Goal: Task Accomplishment & Management: Complete application form

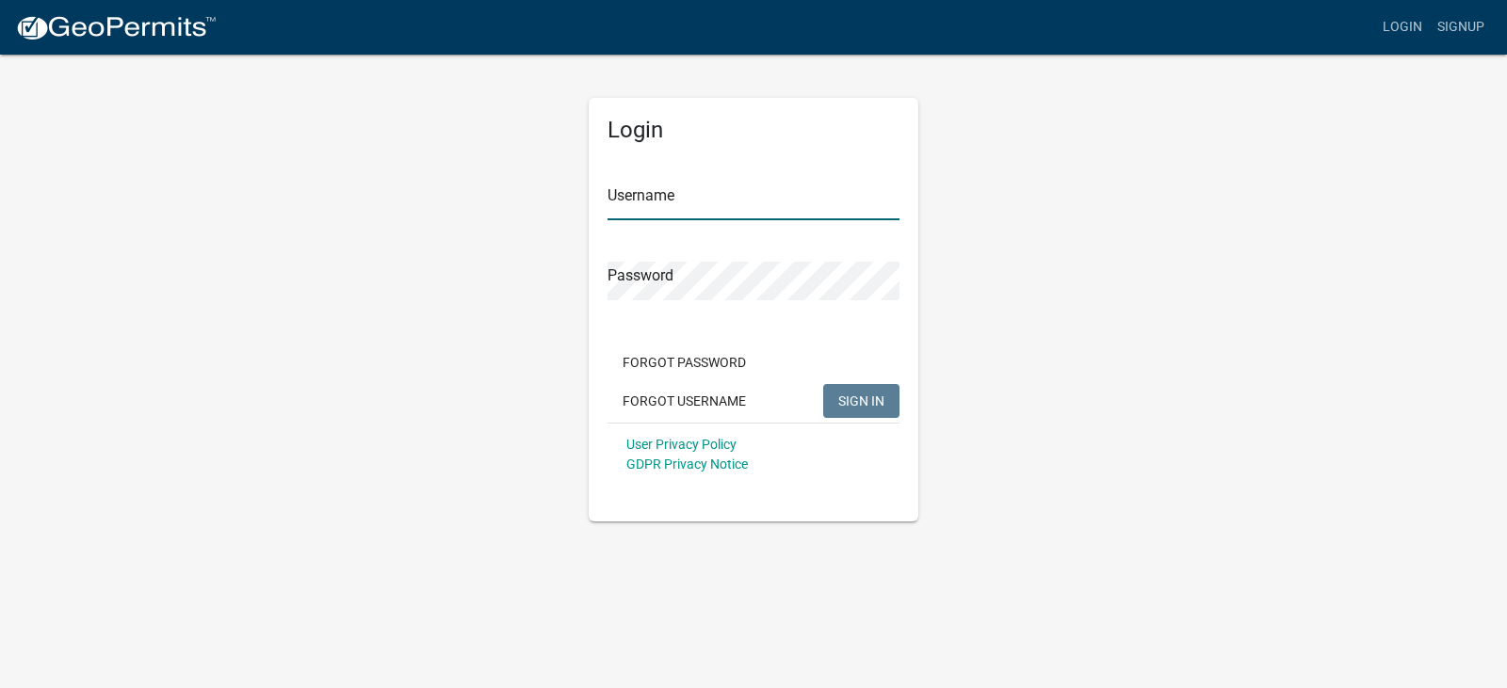
click at [662, 214] on input "Username" at bounding box center [753, 201] width 292 height 39
type input "J"
type input "jameshibbard"
click at [863, 398] on span "SIGN IN" at bounding box center [861, 400] width 46 height 15
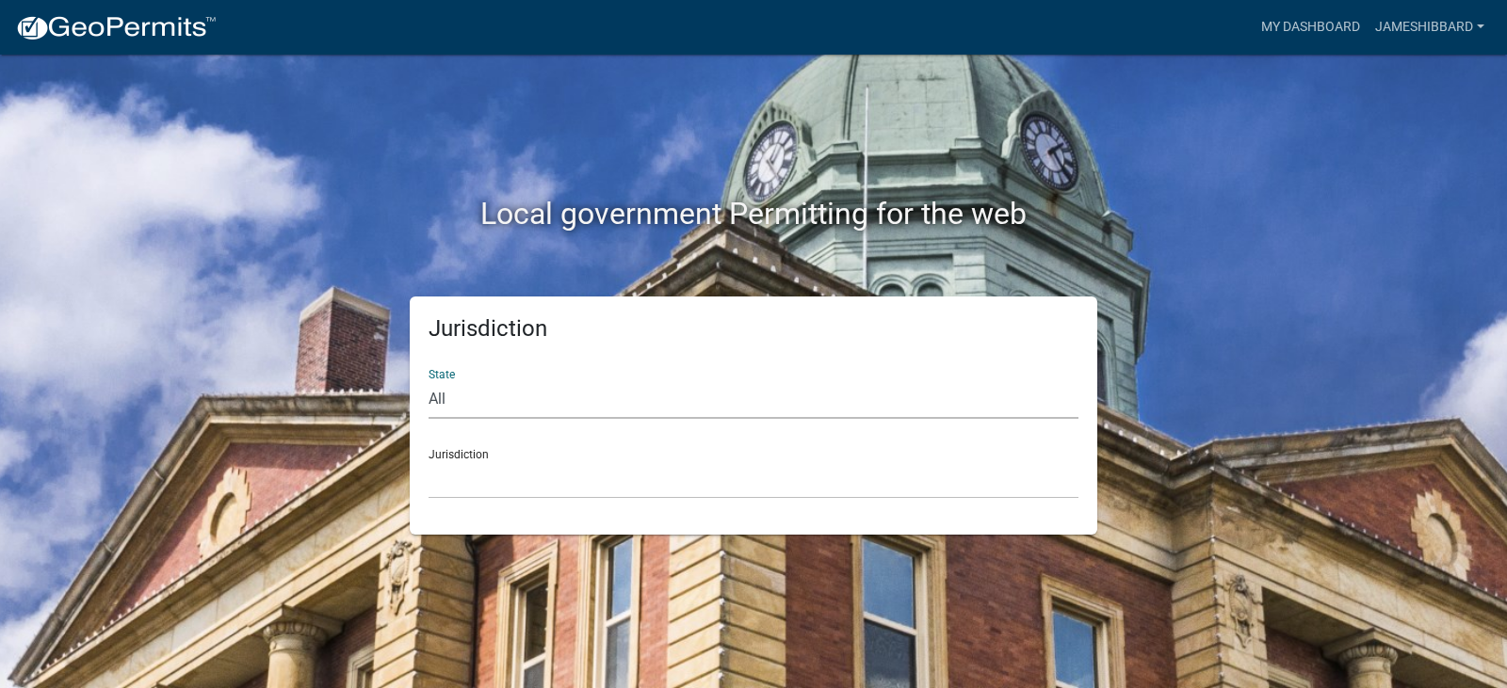
click at [543, 385] on select "All [US_STATE] [US_STATE] [US_STATE] [US_STATE] [US_STATE] [US_STATE] [US_STATE…" at bounding box center [753, 399] width 650 height 39
select select "[US_STATE]"
click at [428, 380] on select "All [US_STATE] [US_STATE] [US_STATE] [US_STATE] [US_STATE] [US_STATE] [US_STATE…" at bounding box center [753, 399] width 650 height 39
click at [607, 465] on select "City of [GEOGRAPHIC_DATA], [US_STATE] City of [GEOGRAPHIC_DATA], [US_STATE] Cit…" at bounding box center [753, 480] width 650 height 39
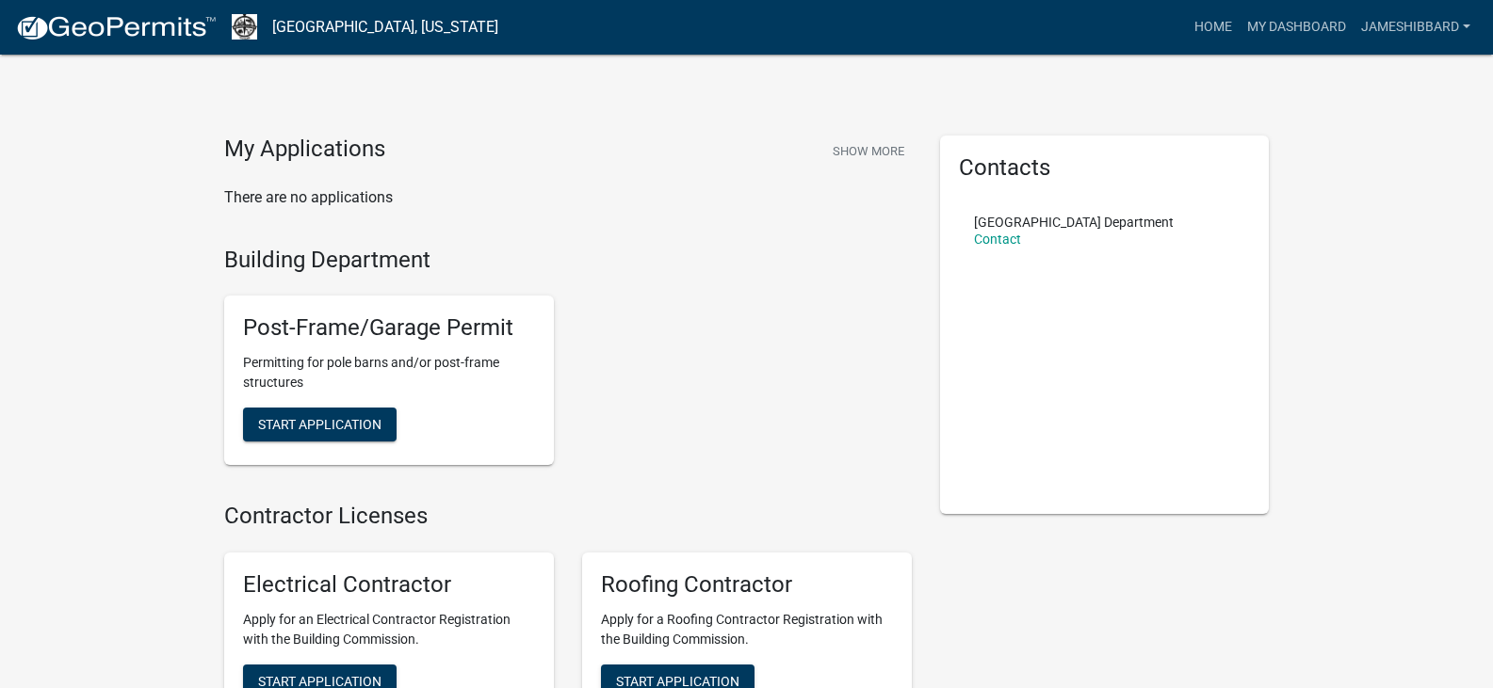
click at [335, 197] on p "There are no applications" at bounding box center [567, 197] width 687 height 23
click at [349, 199] on p "There are no applications" at bounding box center [567, 197] width 687 height 23
click at [877, 148] on button "Show More" at bounding box center [868, 151] width 87 height 31
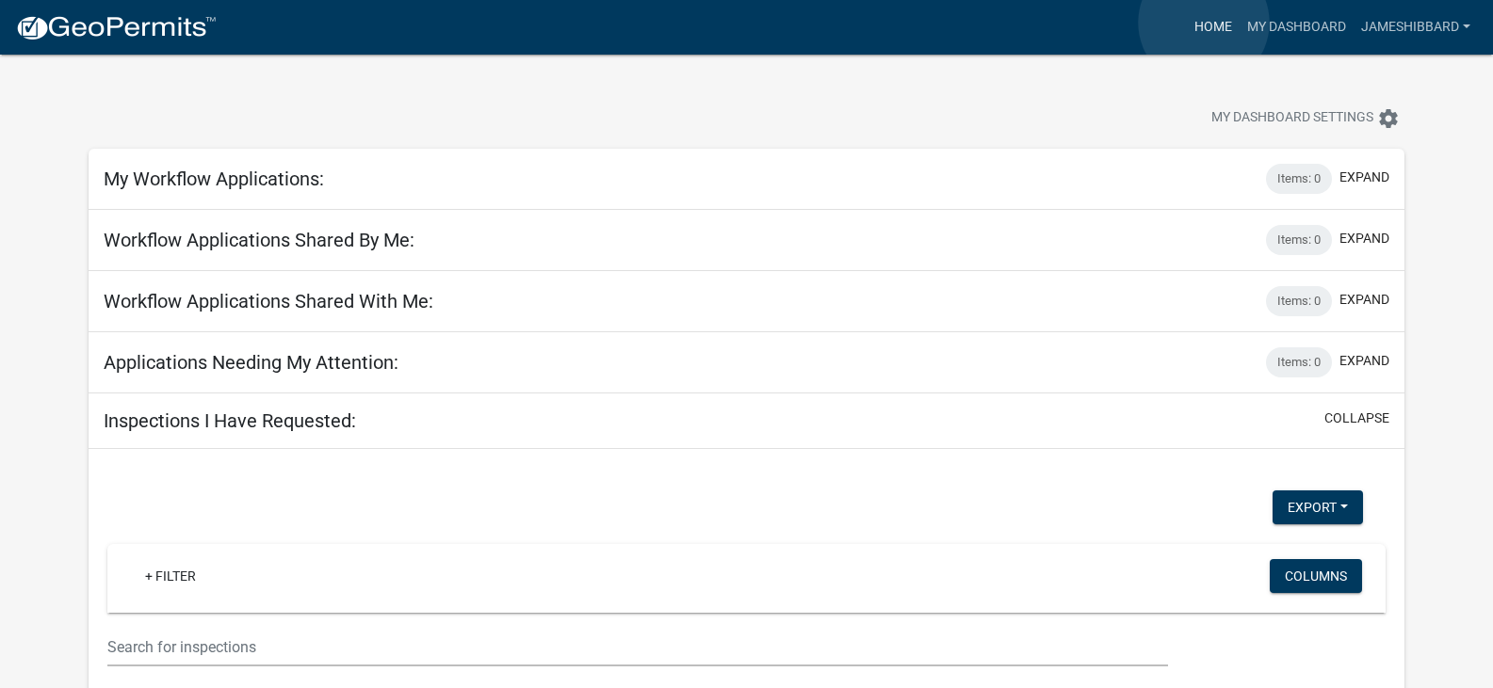
click at [1204, 23] on link "Home" at bounding box center [1213, 27] width 53 height 36
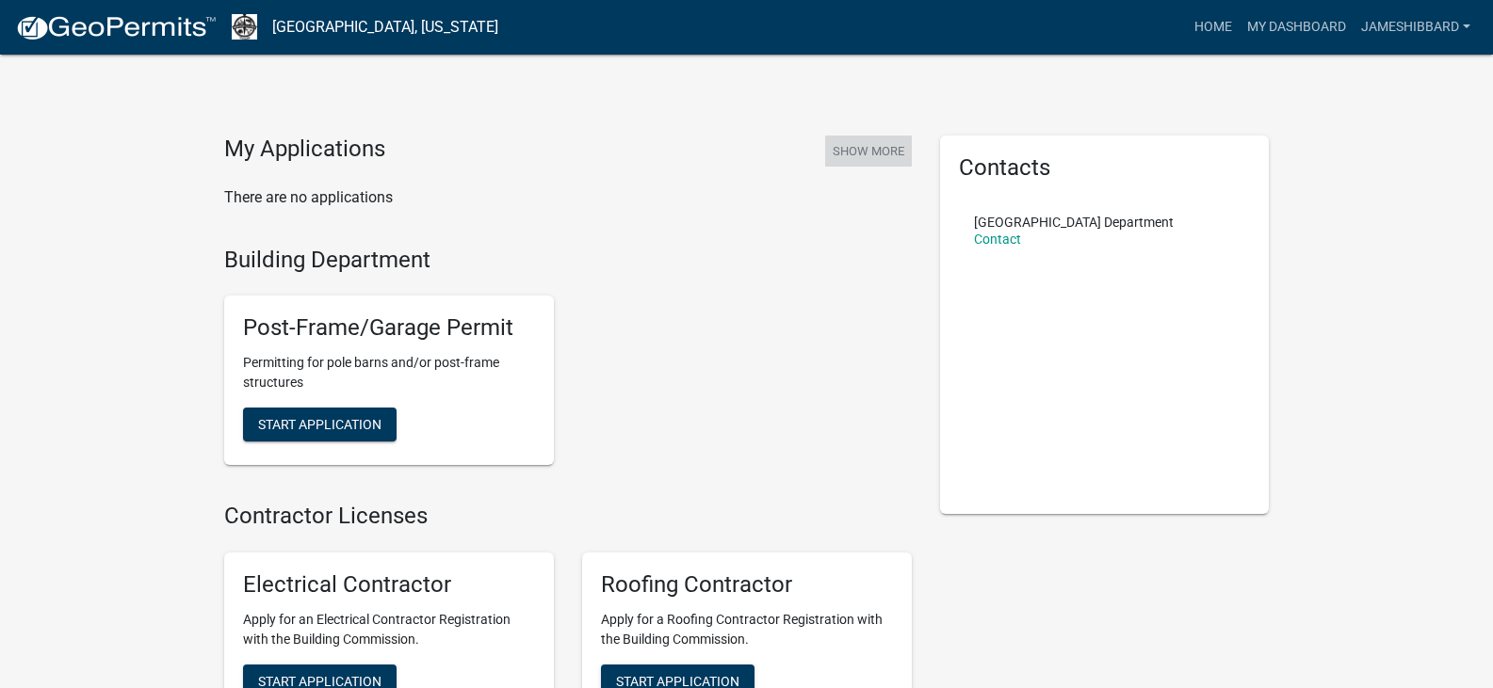
click at [870, 146] on button "Show More" at bounding box center [868, 151] width 87 height 31
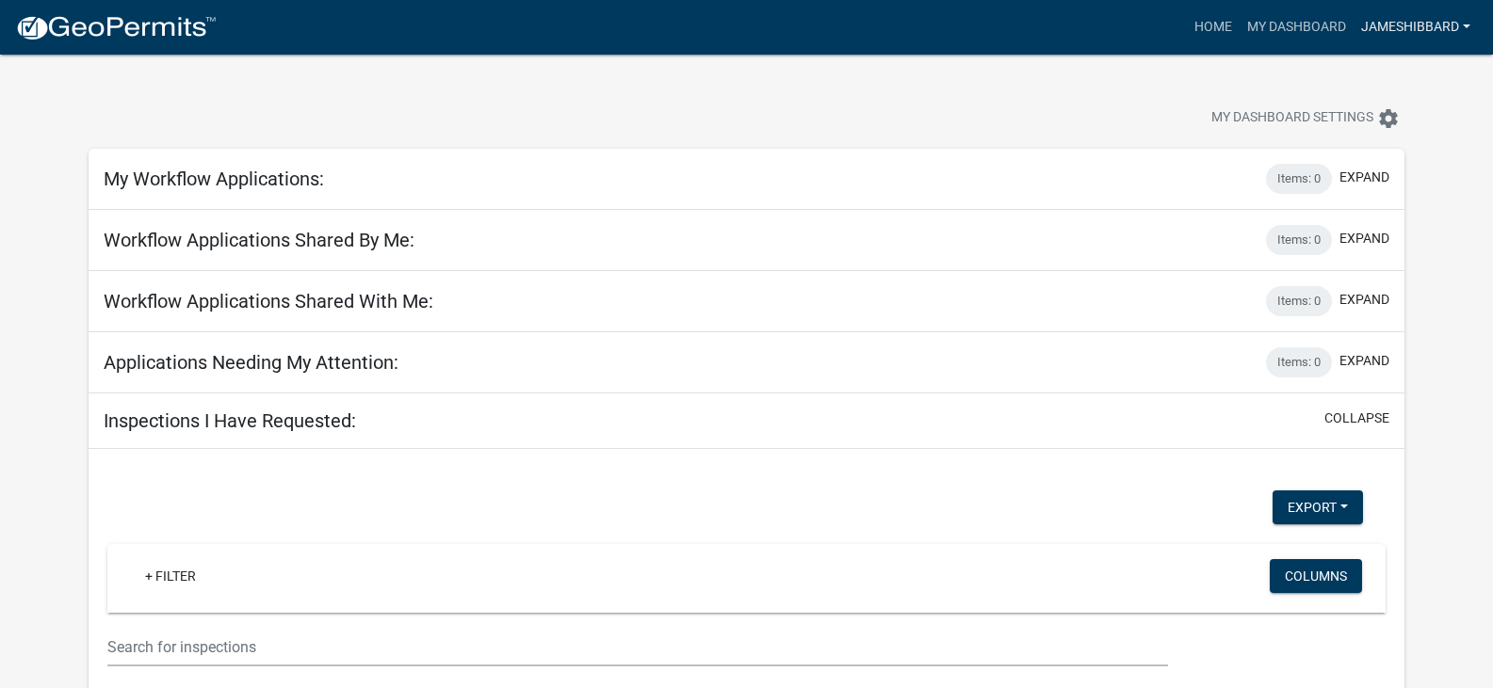
click at [1384, 31] on link "jameshibbard" at bounding box center [1415, 27] width 124 height 36
click at [1075, 128] on div "My Dashboard Settings settings" at bounding box center [1137, 120] width 559 height 41
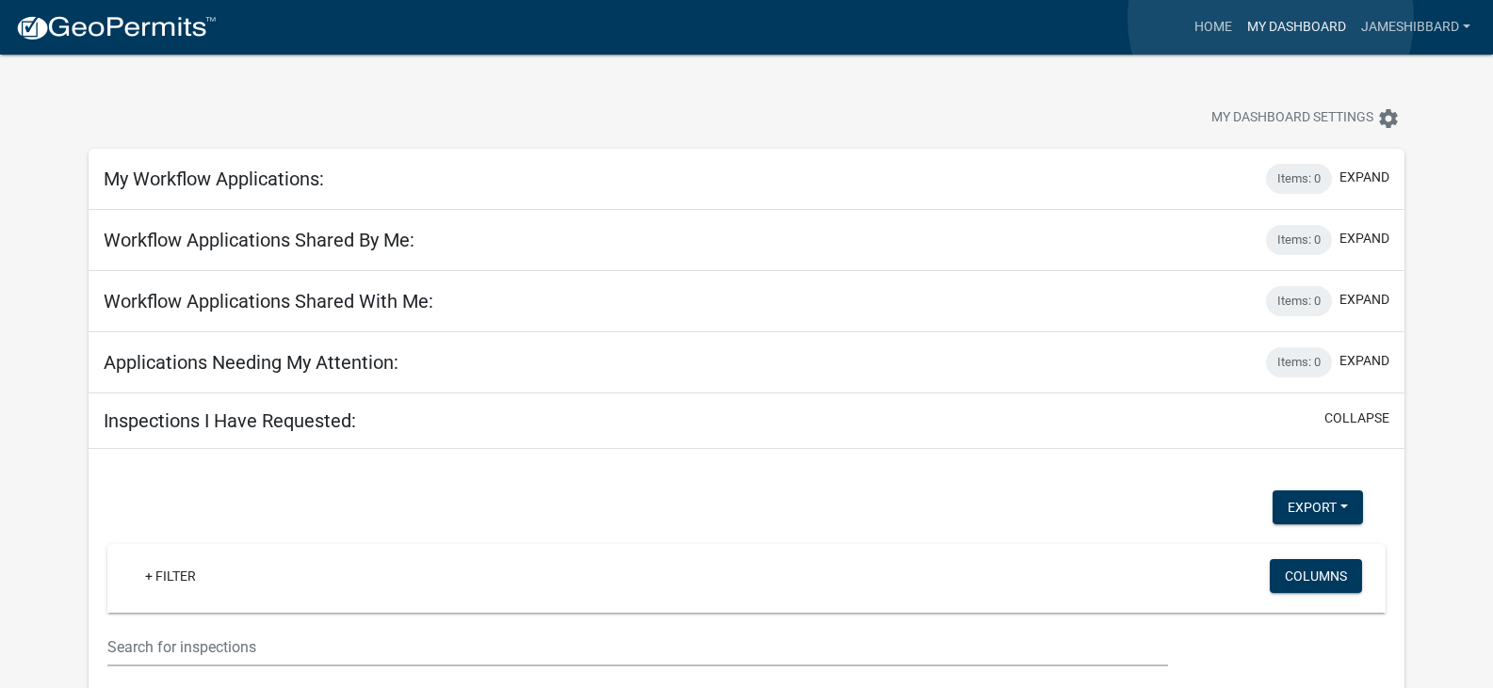
click at [1270, 18] on link "My Dashboard" at bounding box center [1296, 27] width 114 height 36
click at [1288, 19] on link "My Dashboard" at bounding box center [1296, 27] width 114 height 36
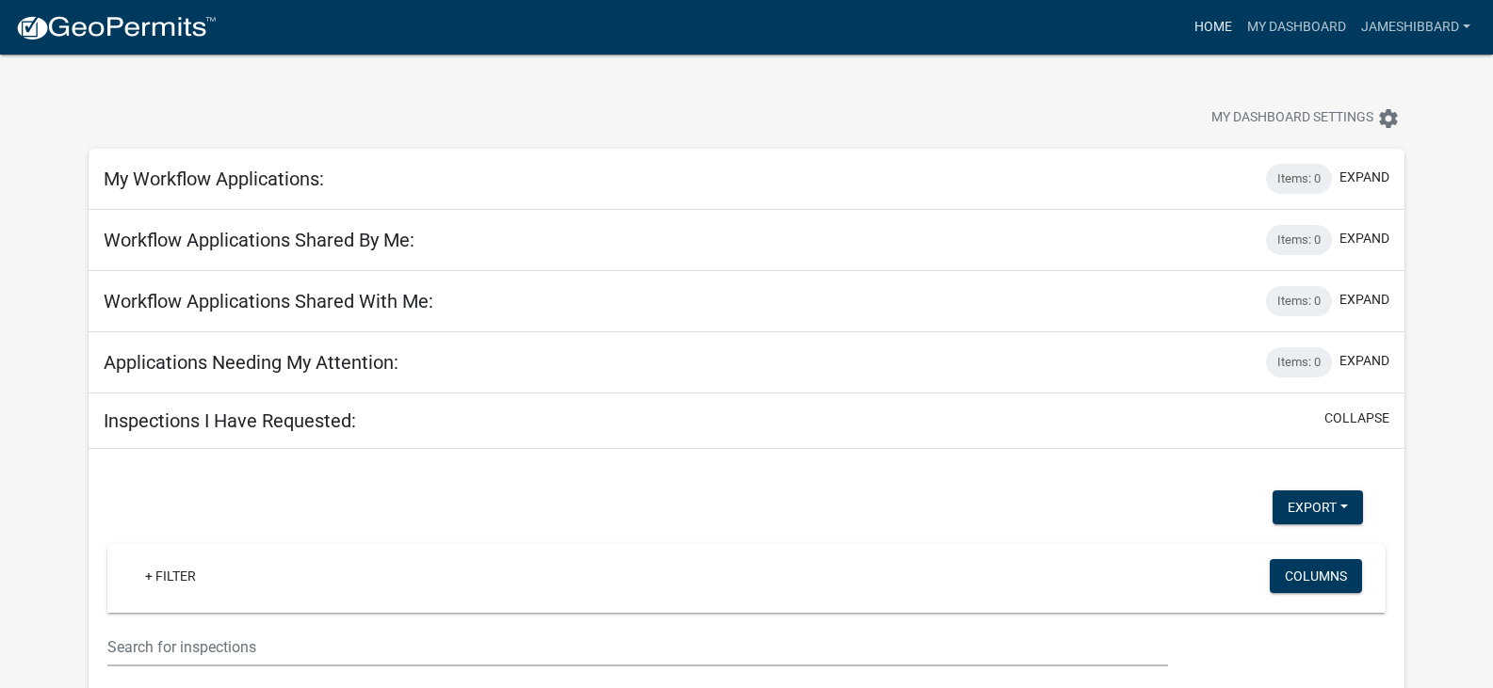
click at [1215, 29] on link "Home" at bounding box center [1213, 27] width 53 height 36
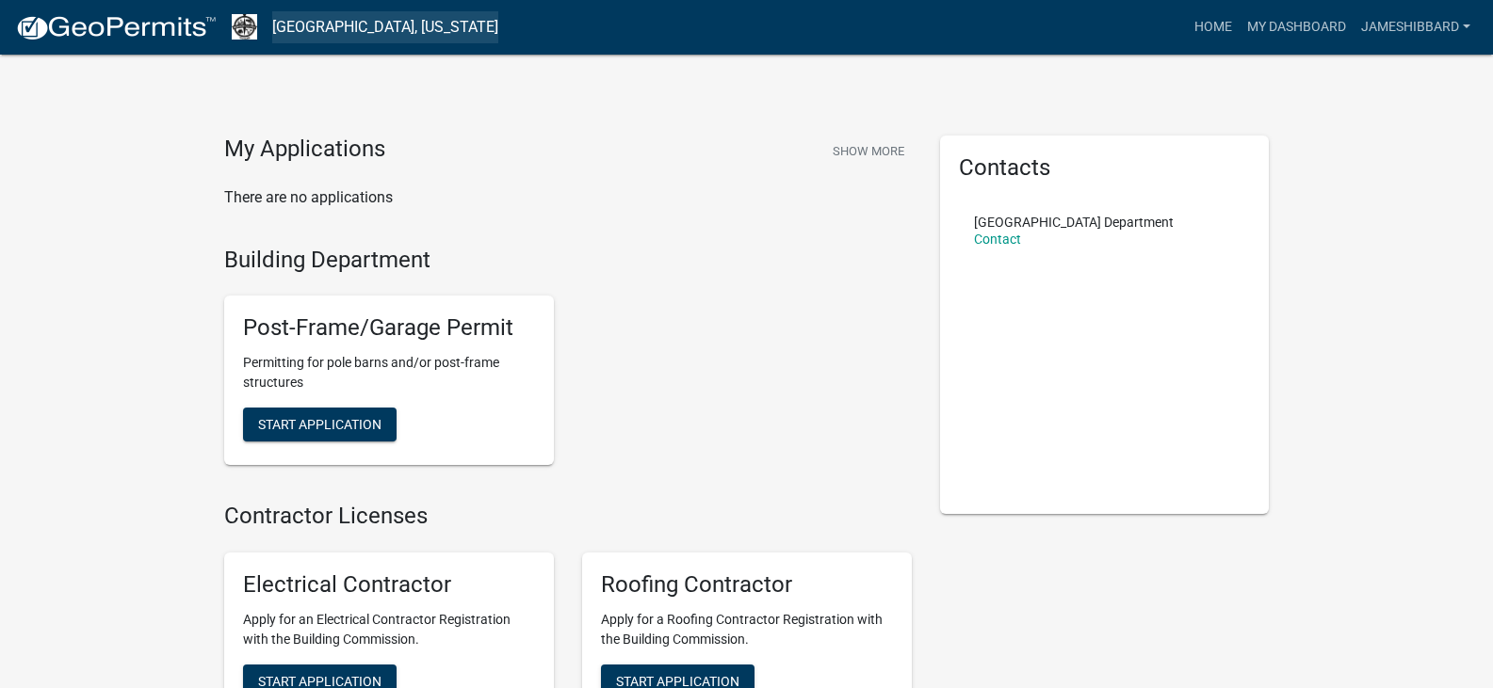
click at [317, 31] on link "[GEOGRAPHIC_DATA], [US_STATE]" at bounding box center [385, 27] width 226 height 32
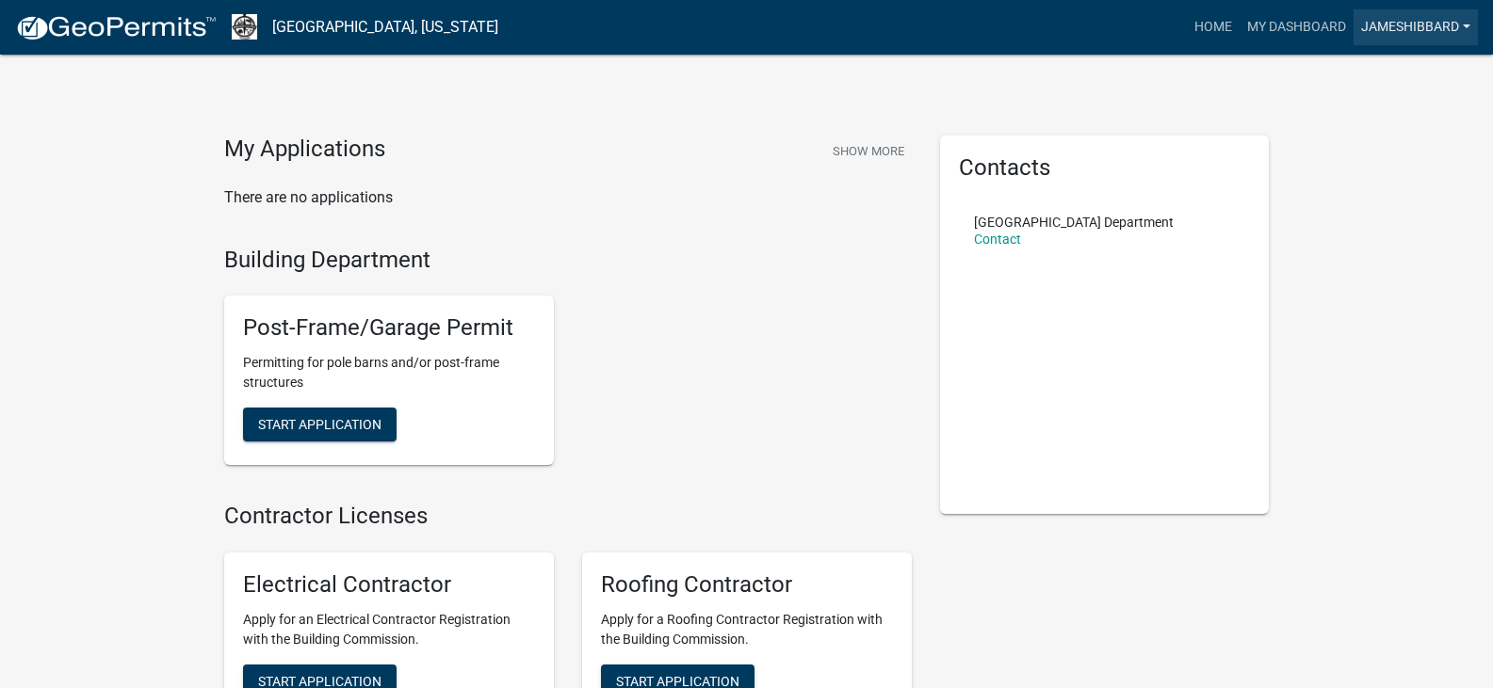
click at [1422, 28] on link "jameshibbard" at bounding box center [1415, 27] width 124 height 36
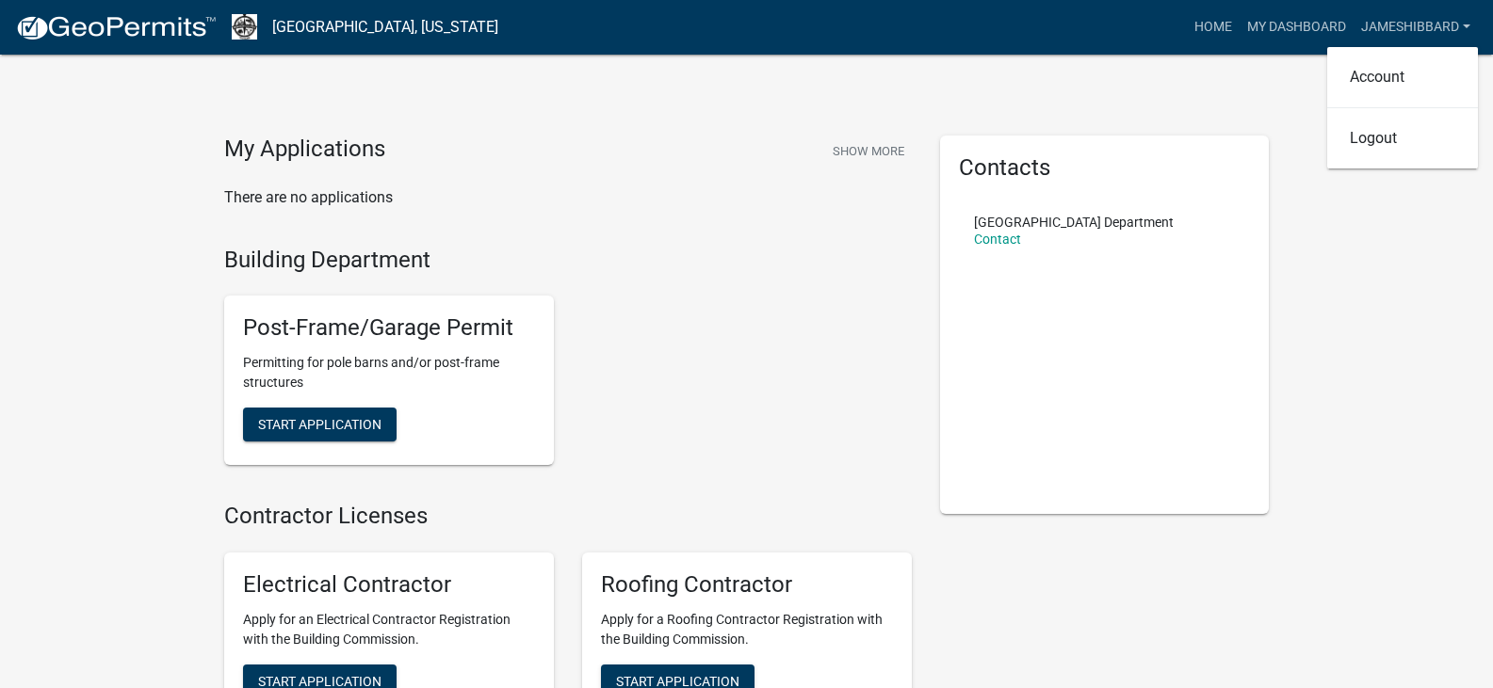
click at [1203, 36] on link "Home" at bounding box center [1213, 27] width 53 height 36
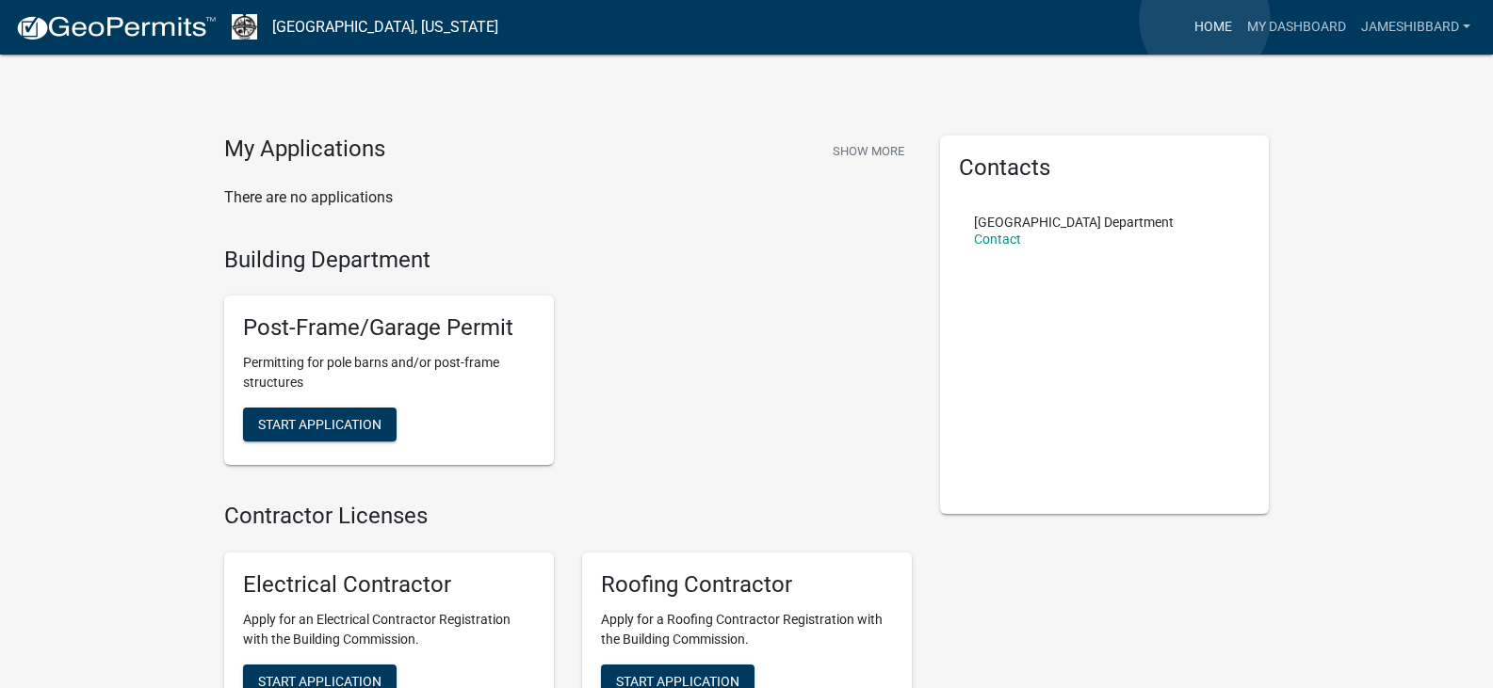
click at [1205, 20] on link "Home" at bounding box center [1213, 27] width 53 height 36
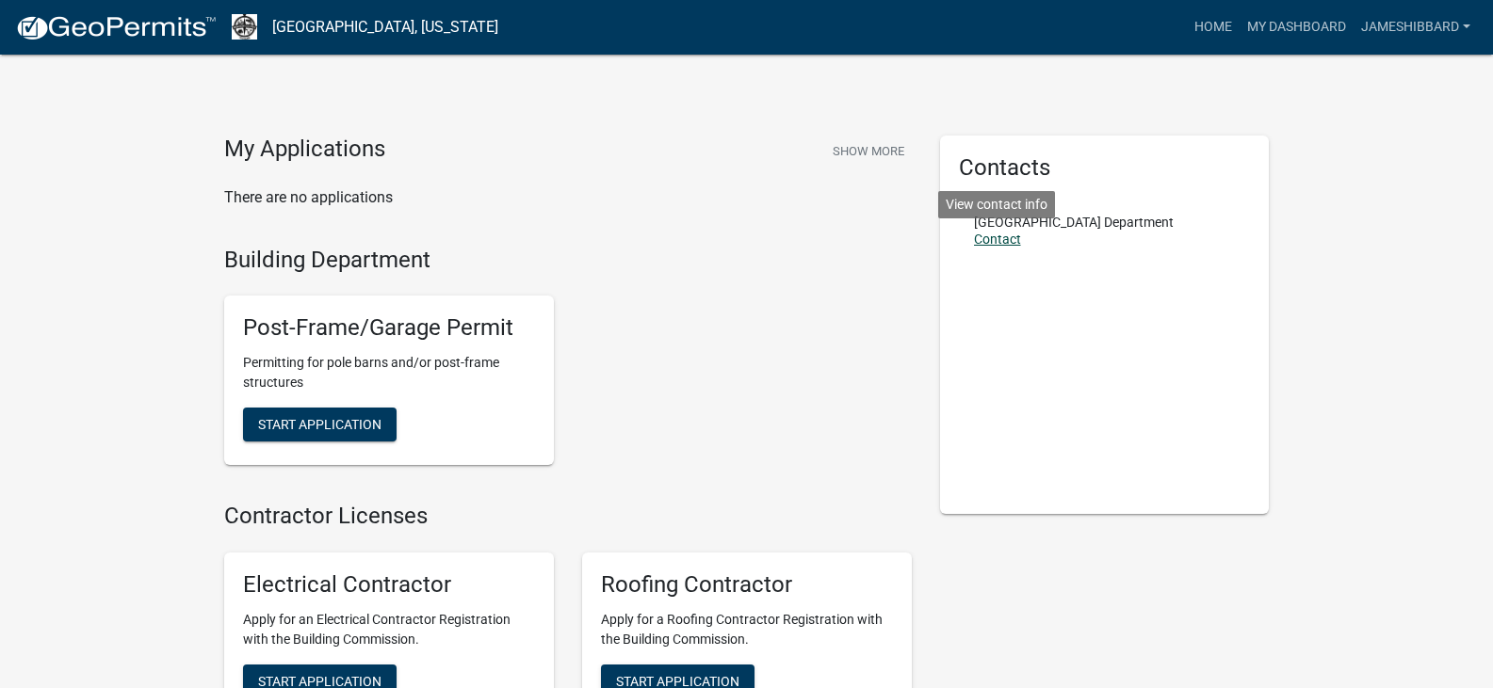
click at [993, 234] on link "Contact" at bounding box center [997, 239] width 47 height 15
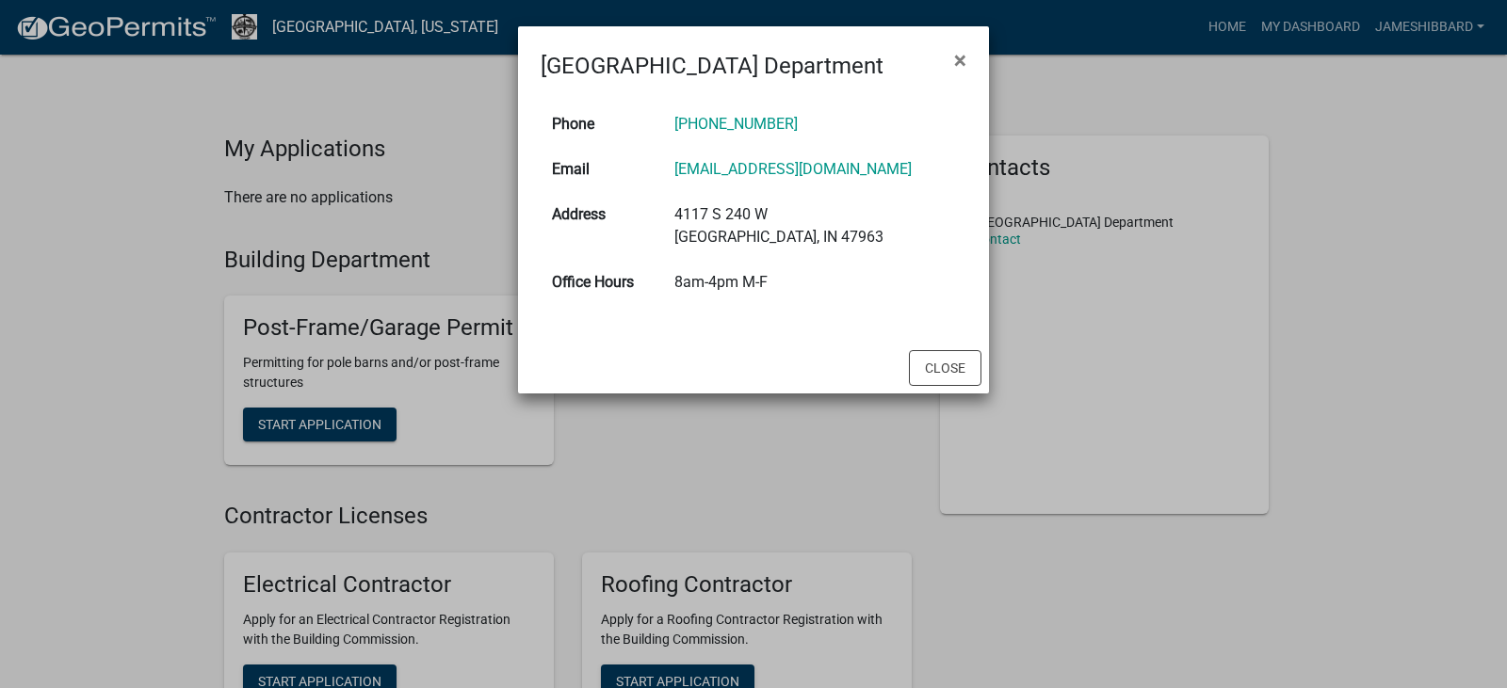
click at [642, 449] on ngb-modal-window "[GEOGRAPHIC_DATA] Department × Phone [PHONE_NUMBER] Email [EMAIL_ADDRESS][DOMAI…" at bounding box center [753, 344] width 1507 height 688
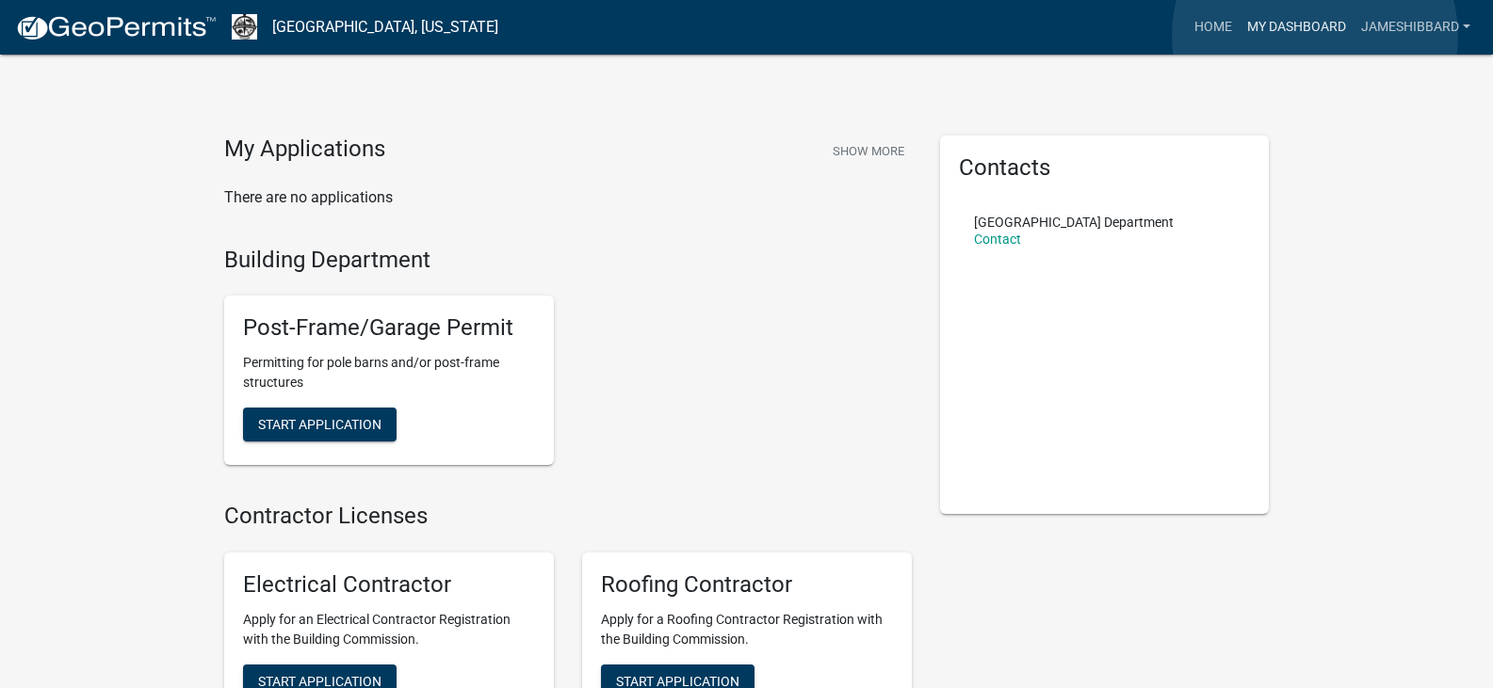
click at [1315, 36] on link "My Dashboard" at bounding box center [1296, 27] width 114 height 36
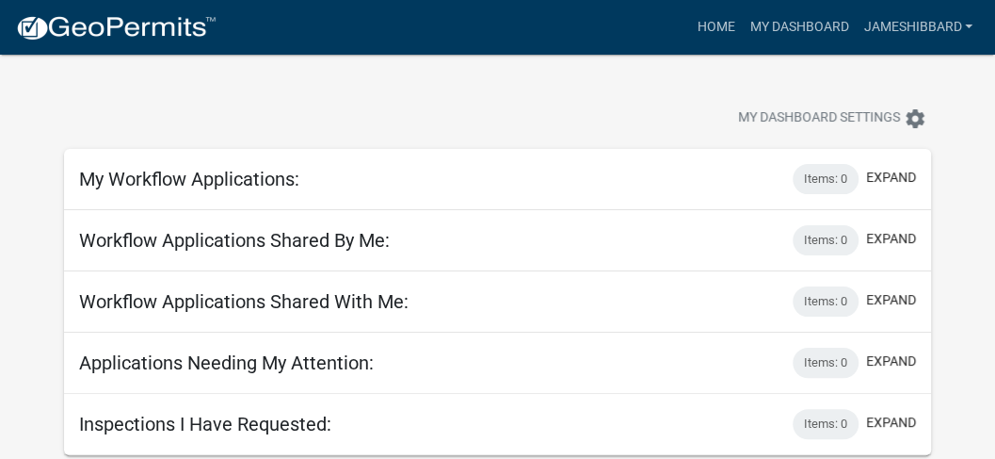
click at [377, 397] on div "Inspections I Have Requested: Items: 0 expand" at bounding box center [497, 424] width 867 height 61
click at [831, 371] on div "Items: 0" at bounding box center [826, 363] width 66 height 30
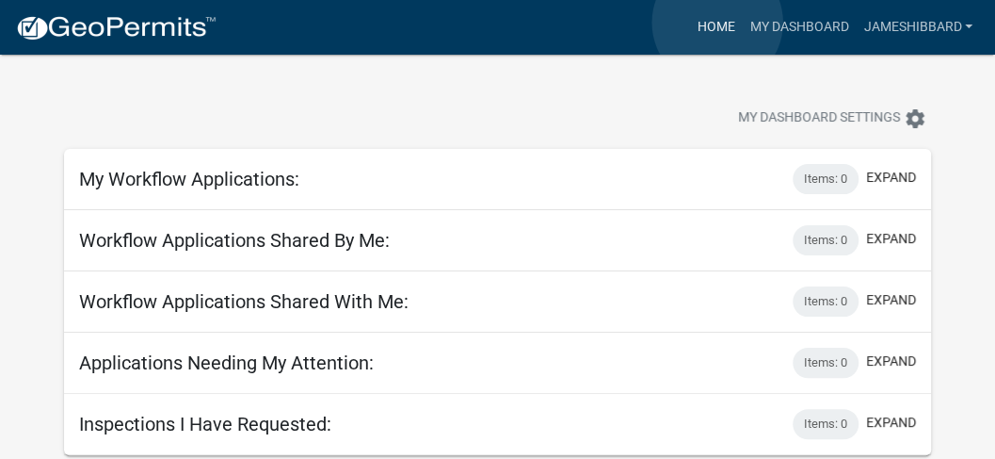
click at [718, 23] on link "Home" at bounding box center [715, 27] width 53 height 36
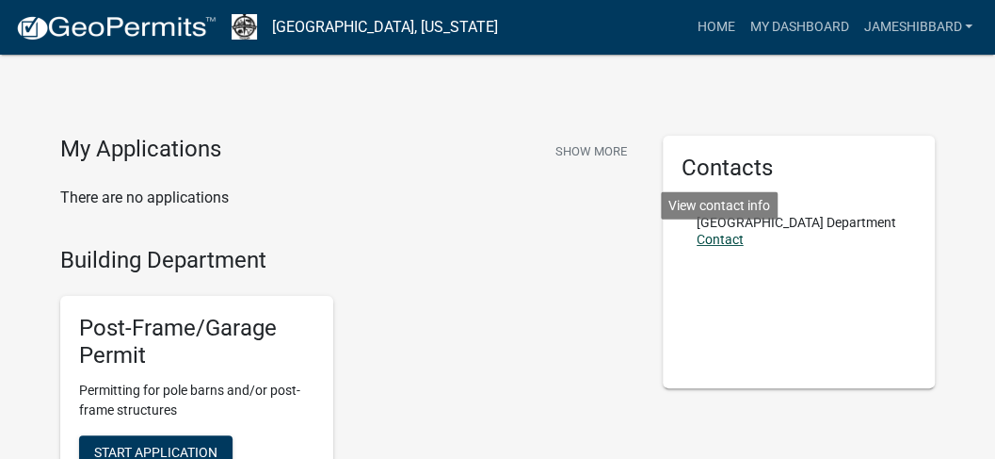
click at [719, 247] on link "Contact" at bounding box center [720, 239] width 47 height 15
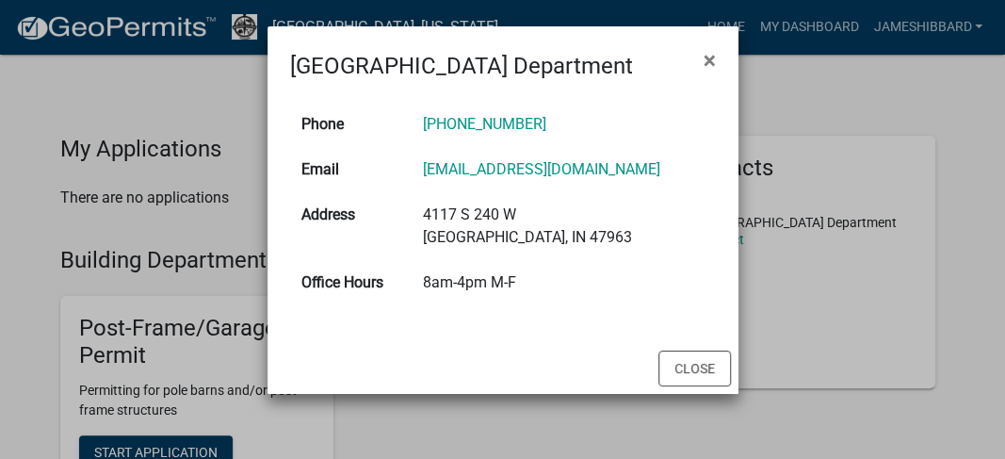
click at [964, 28] on ngb-modal-window "[GEOGRAPHIC_DATA] Department × Phone [PHONE_NUMBER] Email [EMAIL_ADDRESS][DOMAI…" at bounding box center [502, 229] width 1005 height 459
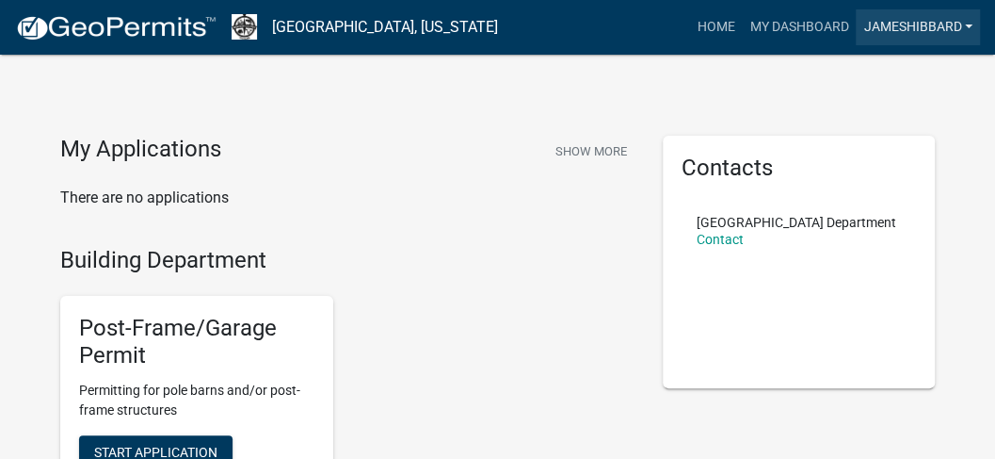
click at [961, 28] on link "jameshibbard" at bounding box center [918, 27] width 124 height 36
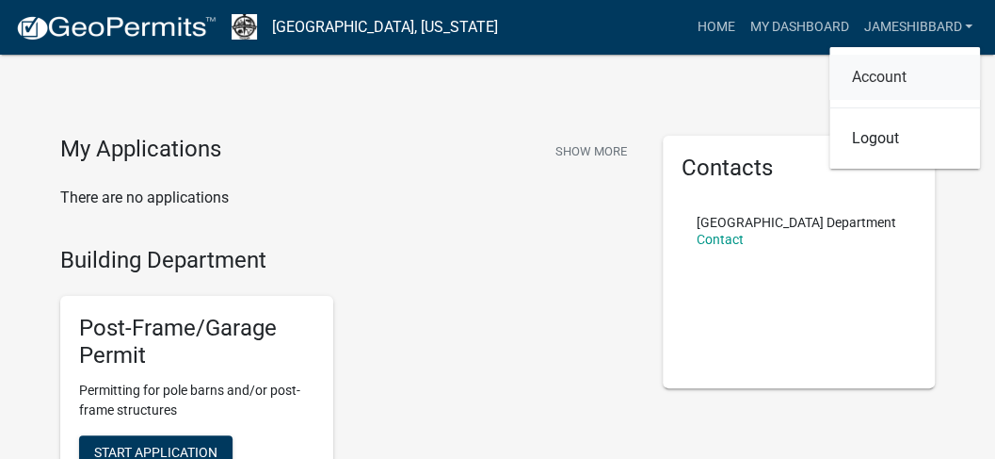
click at [932, 72] on link "Account" at bounding box center [905, 77] width 151 height 45
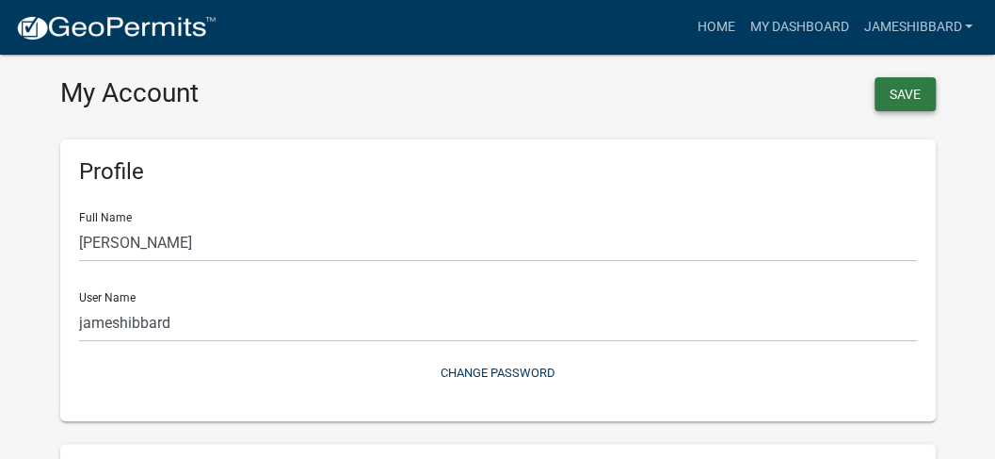
click at [911, 102] on button "Save" at bounding box center [905, 94] width 61 height 34
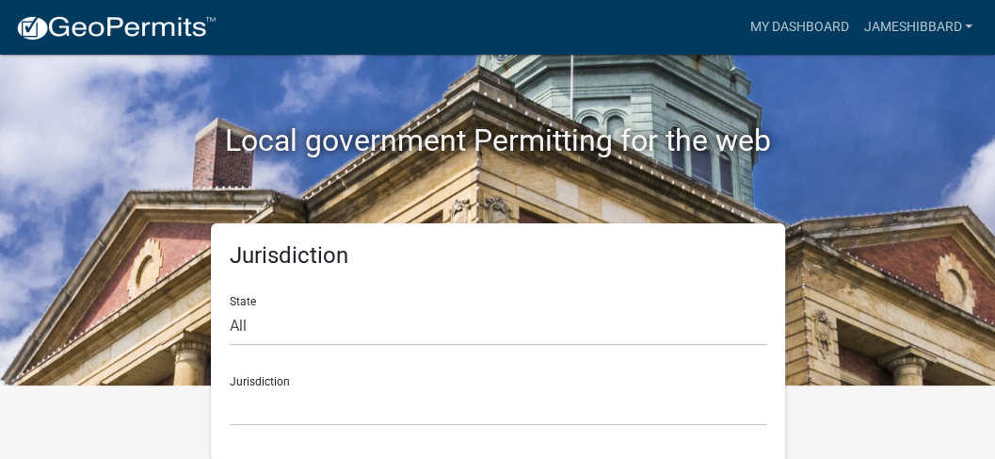
scroll to position [75, 0]
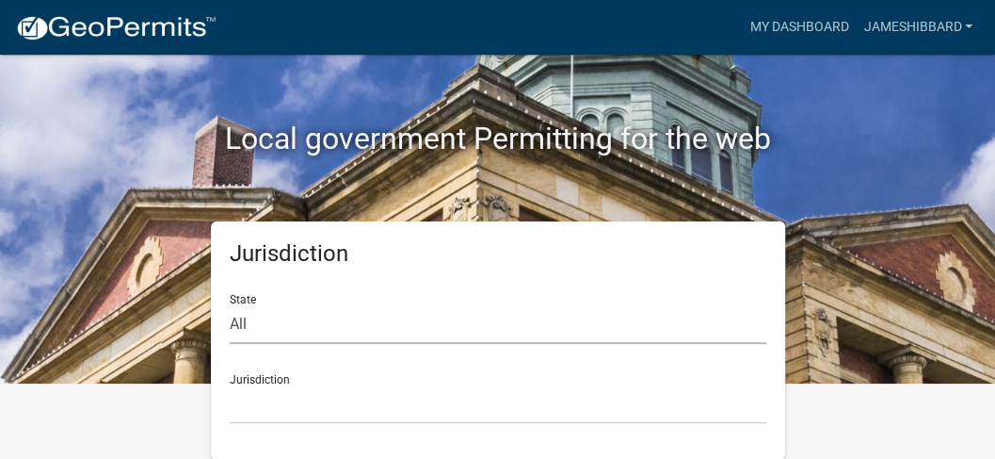
click at [290, 326] on select "All [US_STATE] [US_STATE] [US_STATE] [US_STATE] [US_STATE] [US_STATE] [US_STATE…" at bounding box center [498, 324] width 537 height 39
select select "[US_STATE]"
click at [230, 305] on select "All [US_STATE] [US_STATE] [US_STATE] [US_STATE] [US_STATE] [US_STATE] [US_STATE…" at bounding box center [498, 324] width 537 height 39
click at [406, 405] on select "City of [GEOGRAPHIC_DATA], [US_STATE] City of [GEOGRAPHIC_DATA], [US_STATE] Cit…" at bounding box center [498, 404] width 537 height 39
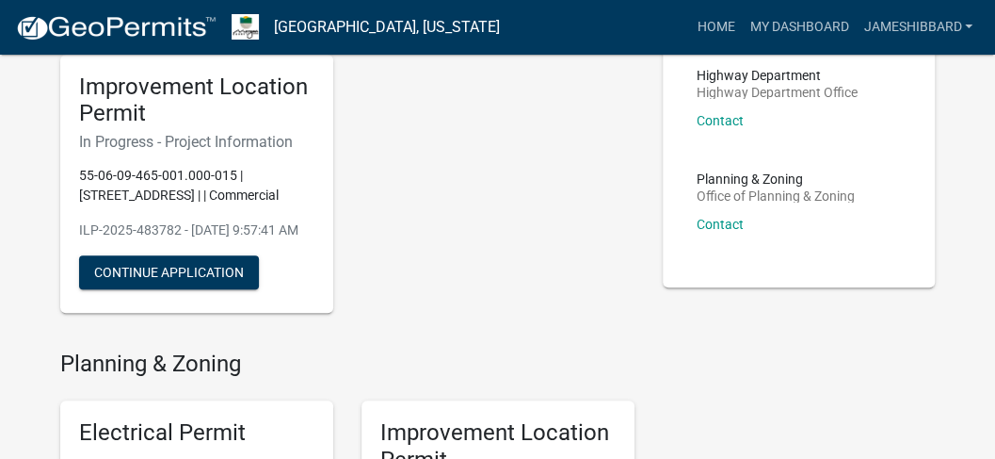
scroll to position [125, 0]
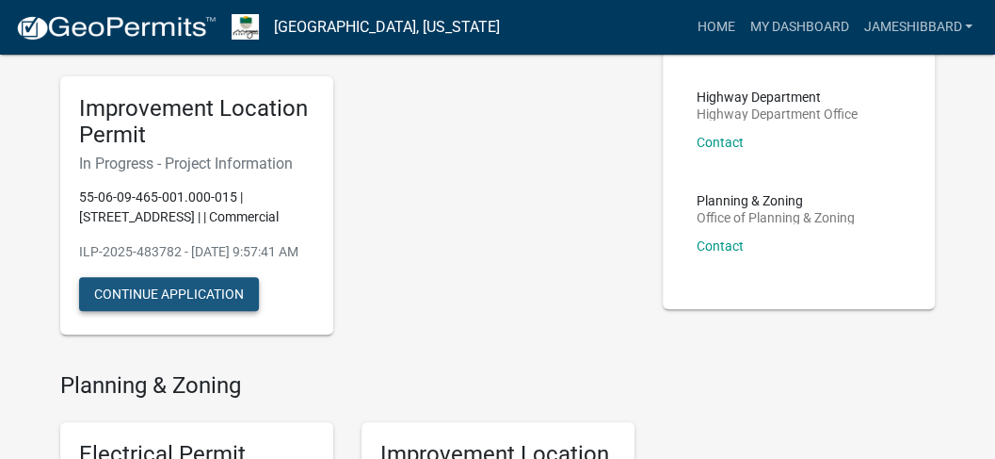
click at [194, 309] on button "Continue Application" at bounding box center [169, 294] width 180 height 34
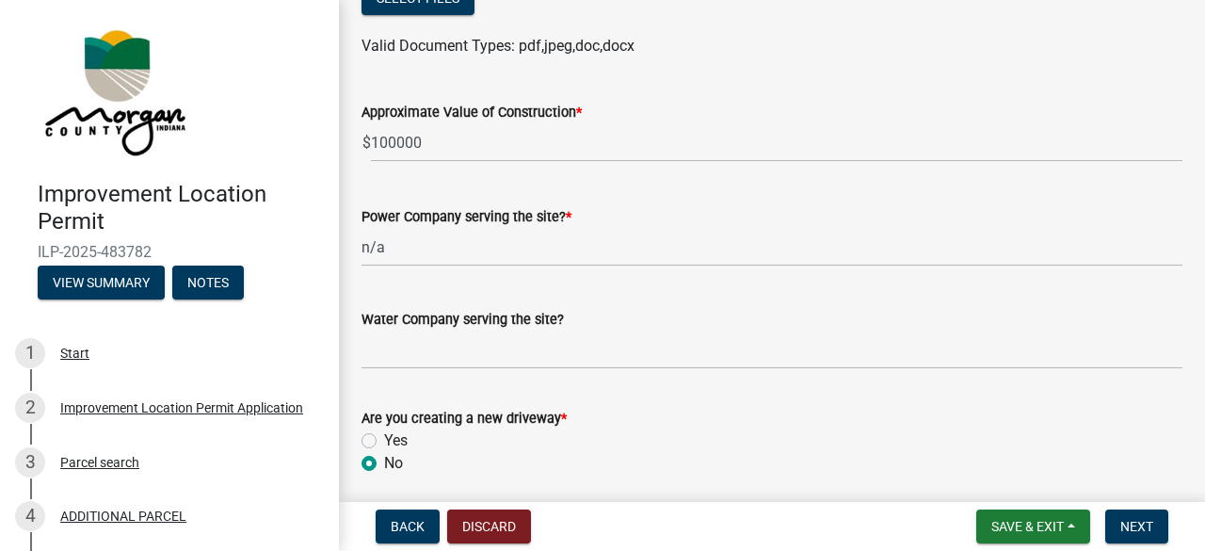
scroll to position [2776, 0]
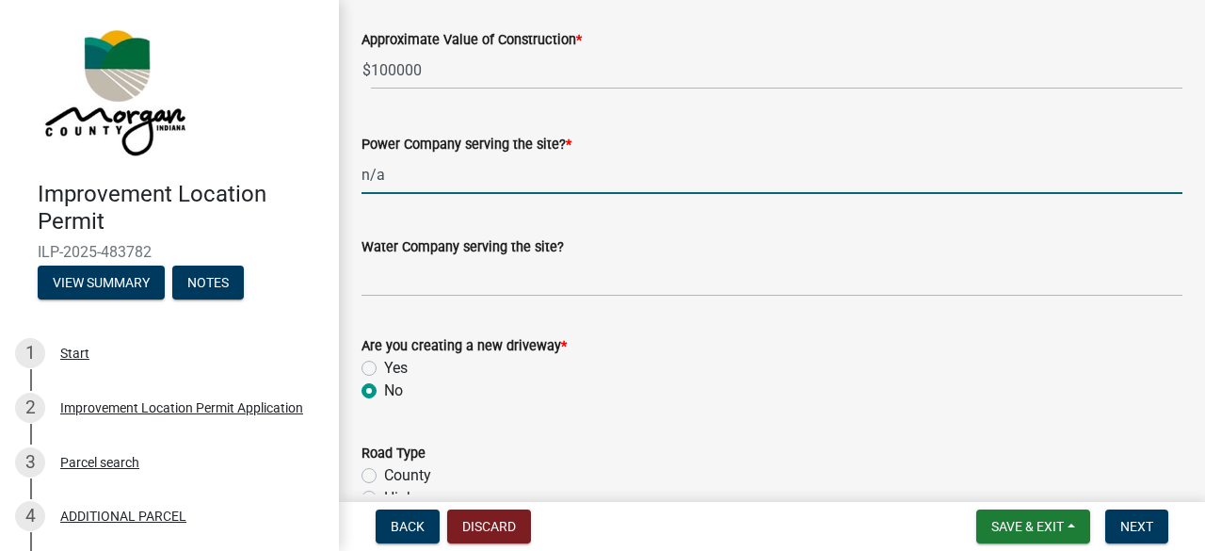
click at [428, 185] on input "n/a" at bounding box center [772, 174] width 821 height 39
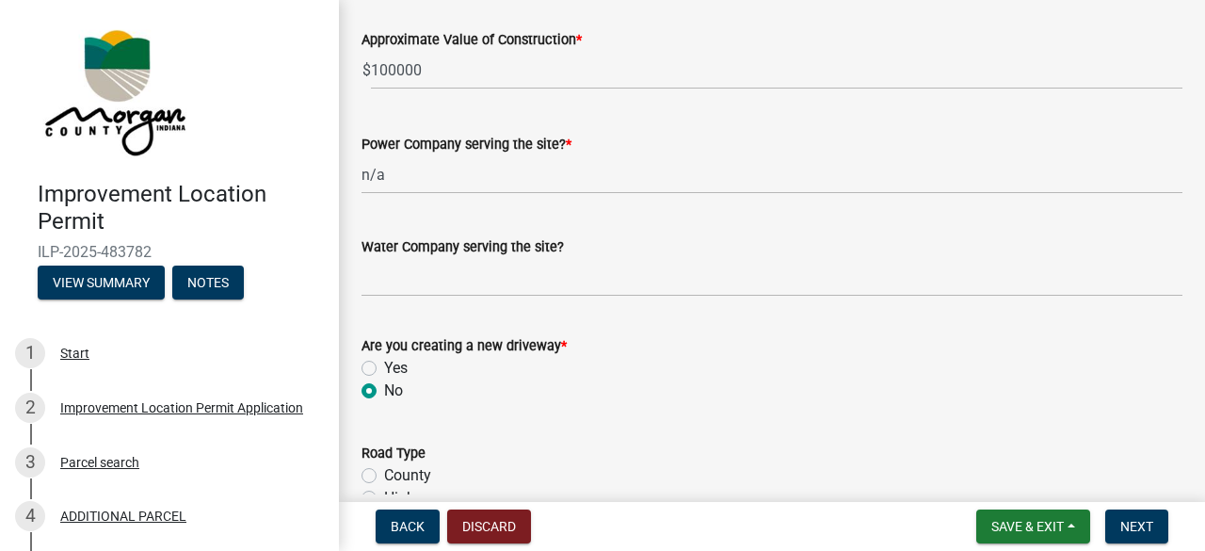
click at [618, 253] on div "Water Company serving the site?" at bounding box center [772, 246] width 821 height 23
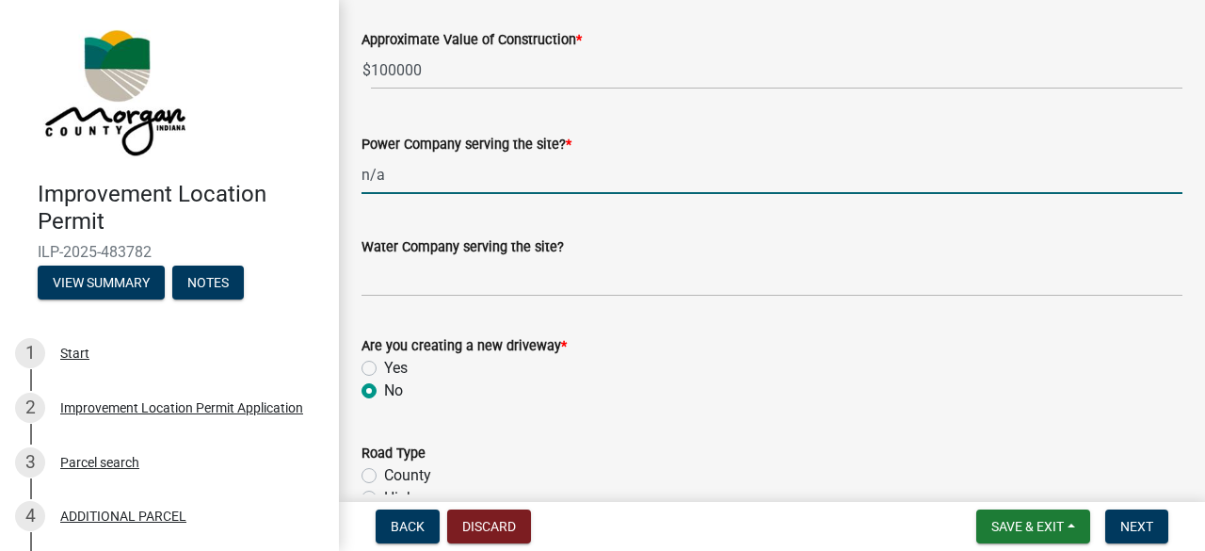
click at [412, 184] on input "n/a" at bounding box center [772, 174] width 821 height 39
click at [430, 237] on div "Water Company serving the site?" at bounding box center [772, 246] width 821 height 23
click at [408, 181] on input "n/a" at bounding box center [772, 174] width 821 height 39
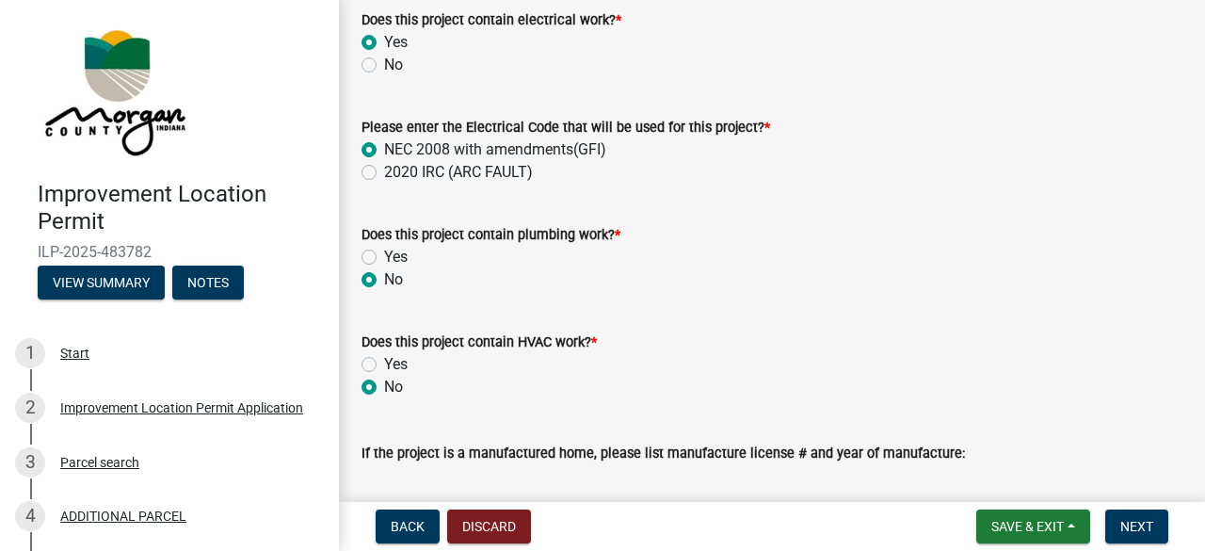
scroll to position [3410, 0]
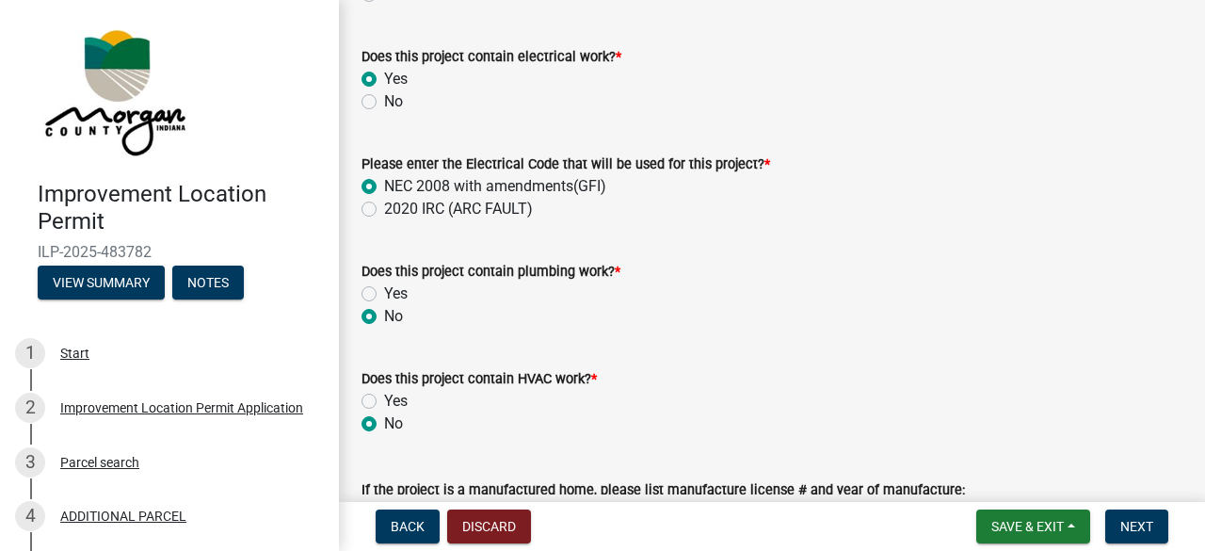
click at [384, 407] on label "Yes" at bounding box center [396, 401] width 24 height 23
click at [384, 402] on input "Yes" at bounding box center [390, 396] width 12 height 12
radio input "true"
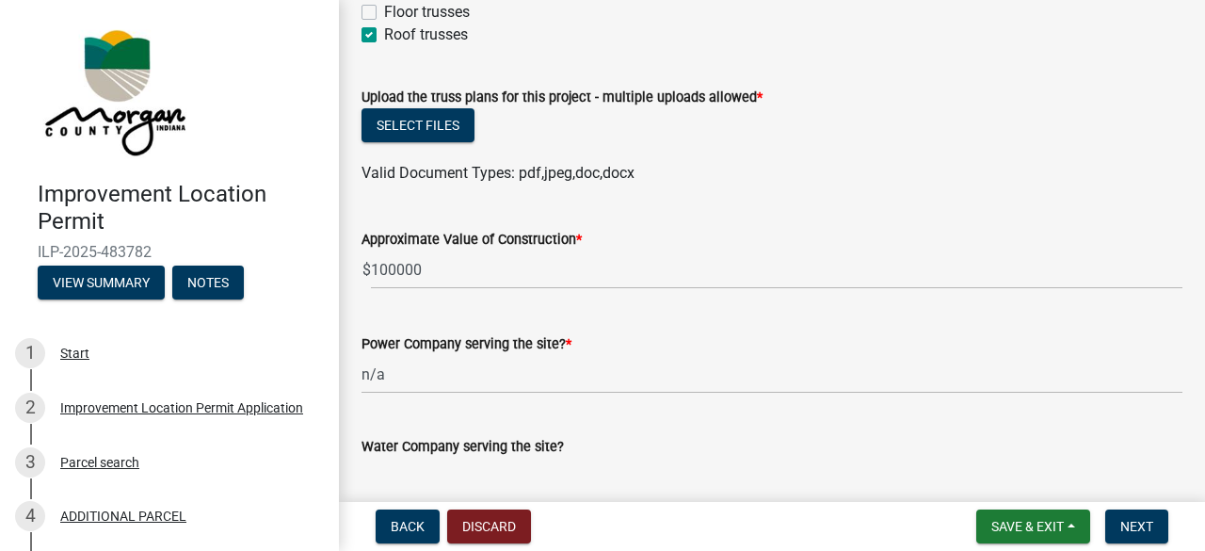
scroll to position [2562, 0]
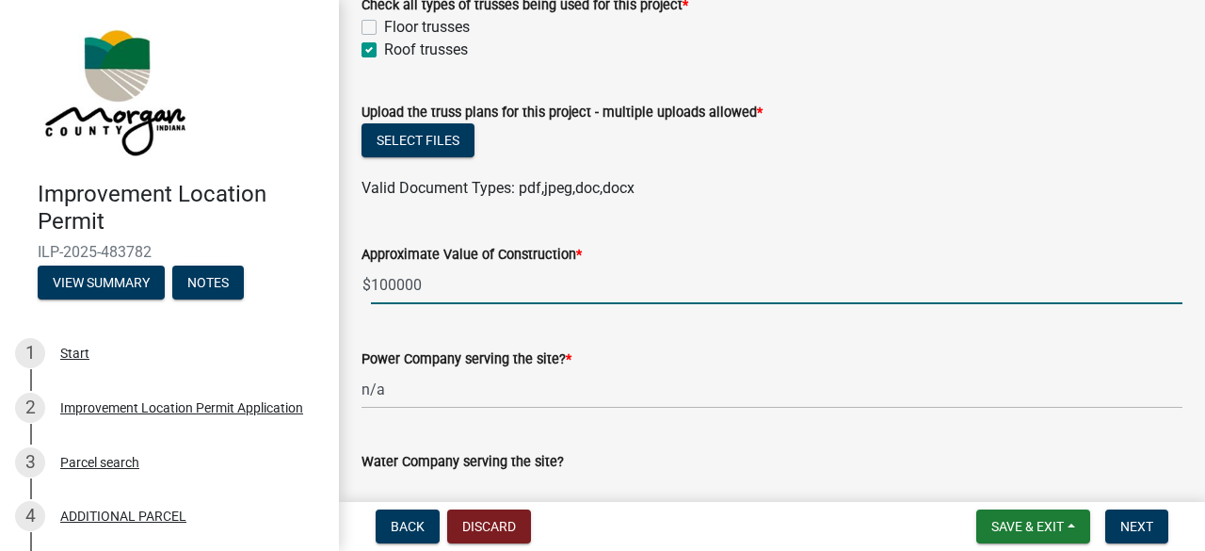
click at [461, 293] on input "100000" at bounding box center [777, 285] width 812 height 39
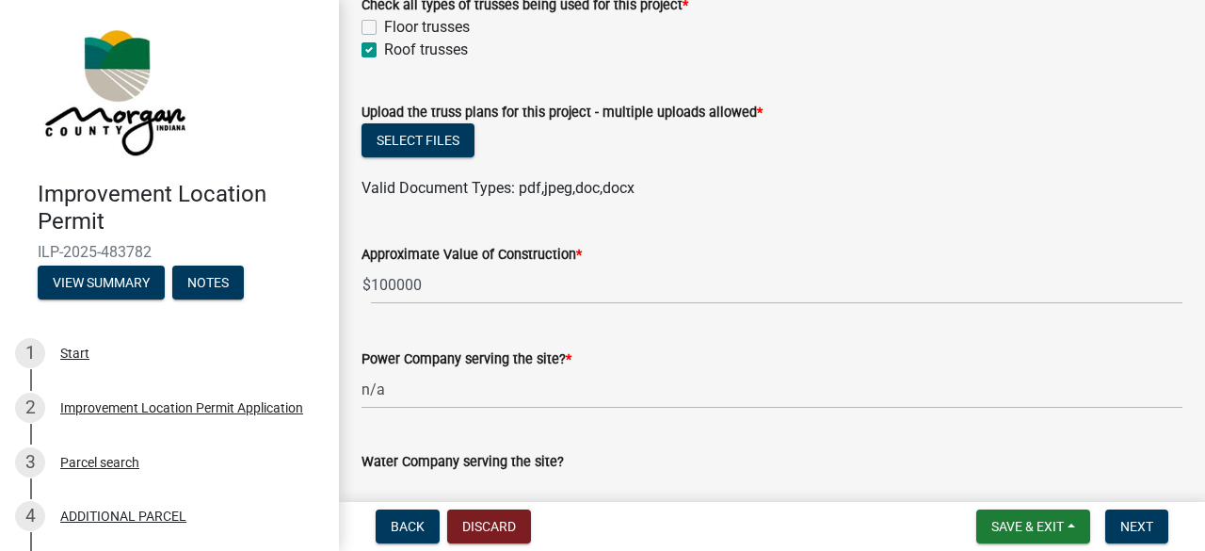
click at [562, 328] on div "Power Company serving the site? * n/a" at bounding box center [772, 365] width 821 height 88
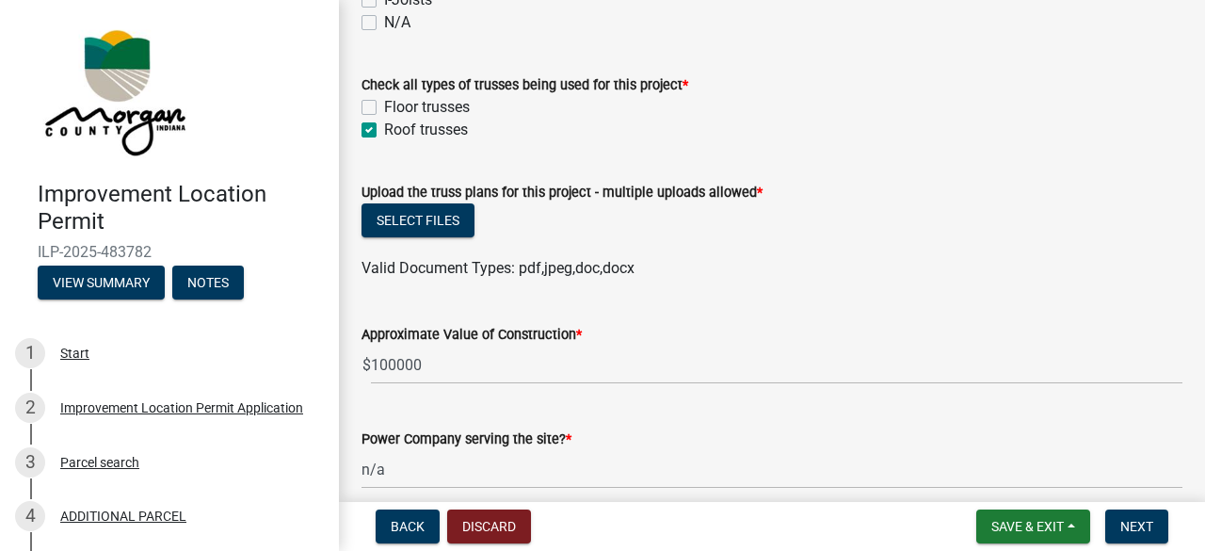
scroll to position [2411, 0]
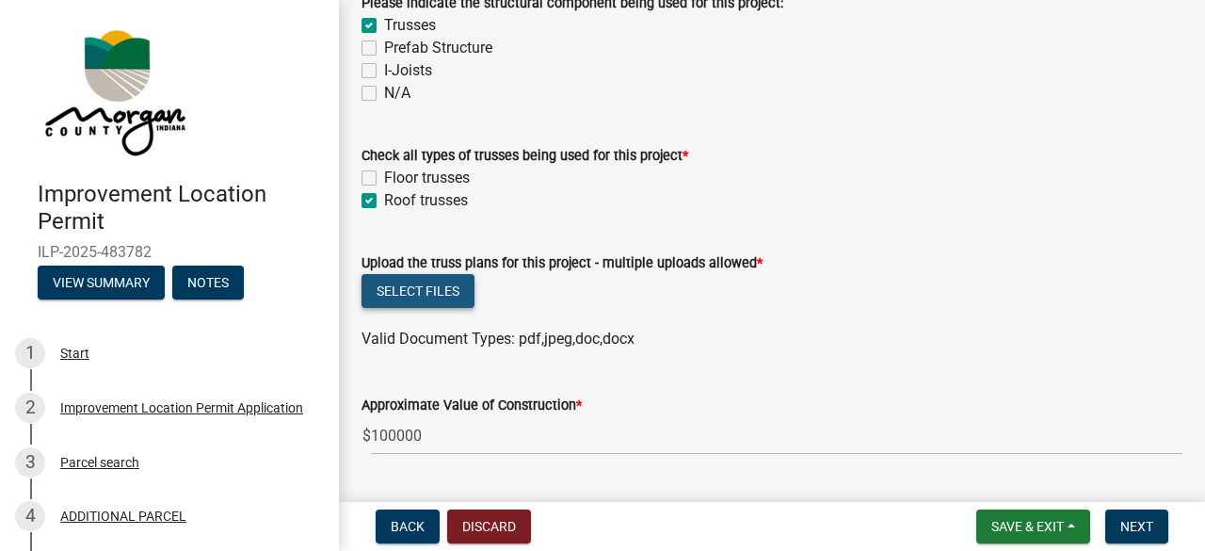
click at [444, 282] on button "Select files" at bounding box center [418, 291] width 113 height 34
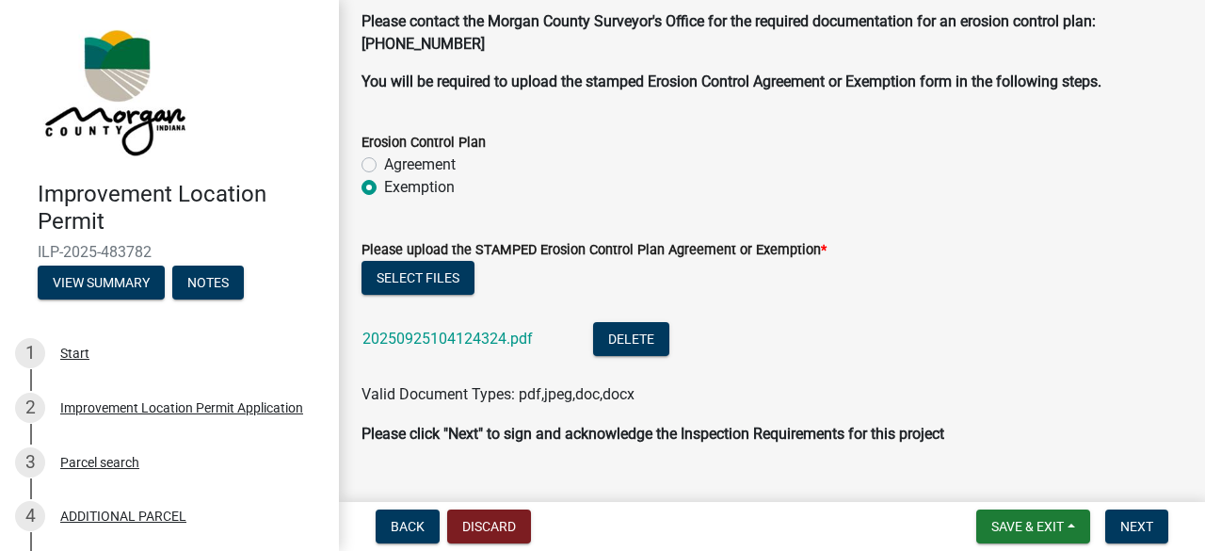
scroll to position [5212, 0]
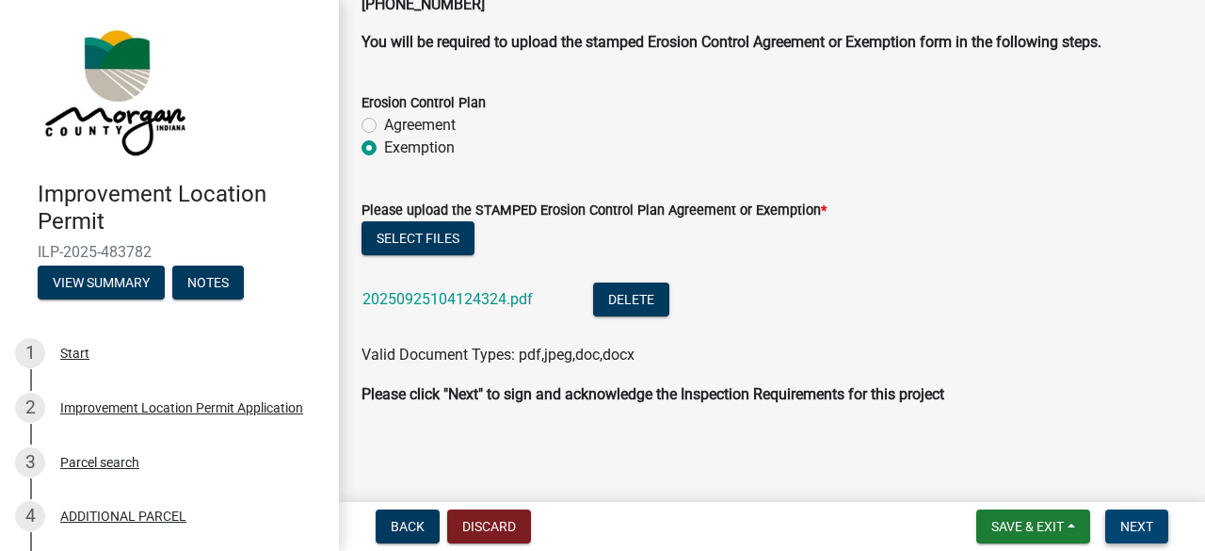
click at [1141, 525] on span "Next" at bounding box center [1137, 526] width 33 height 15
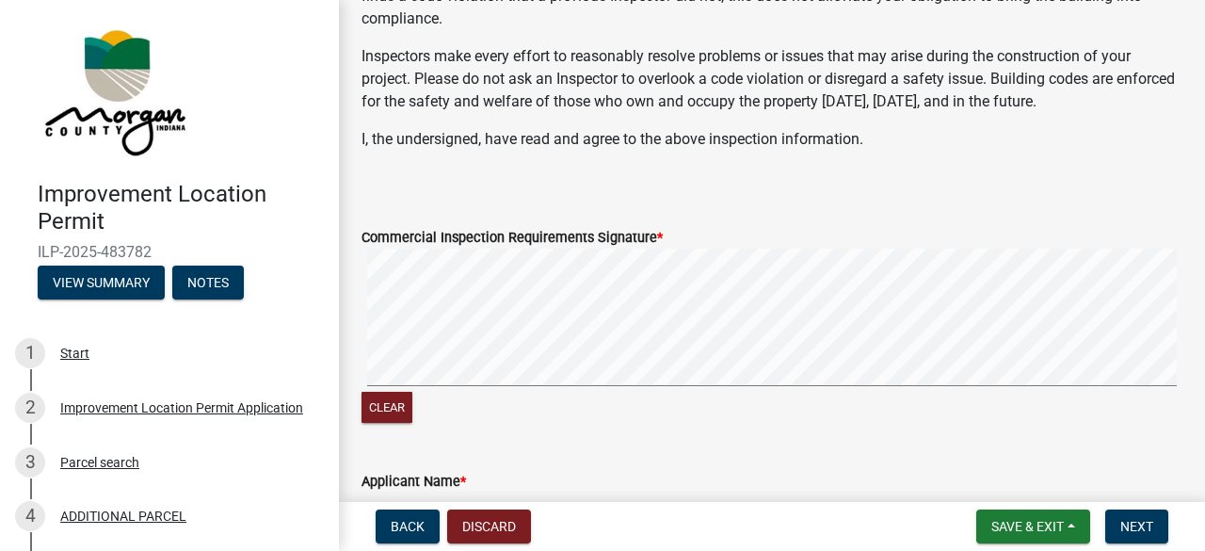
scroll to position [761, 0]
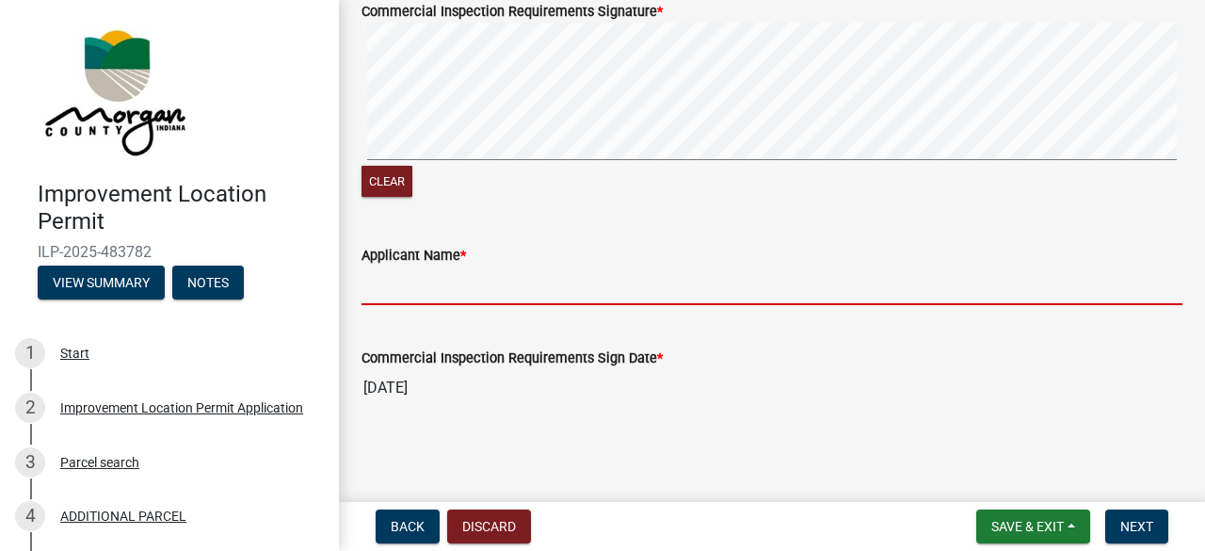
click at [375, 287] on input "Applicant Name *" at bounding box center [772, 286] width 821 height 39
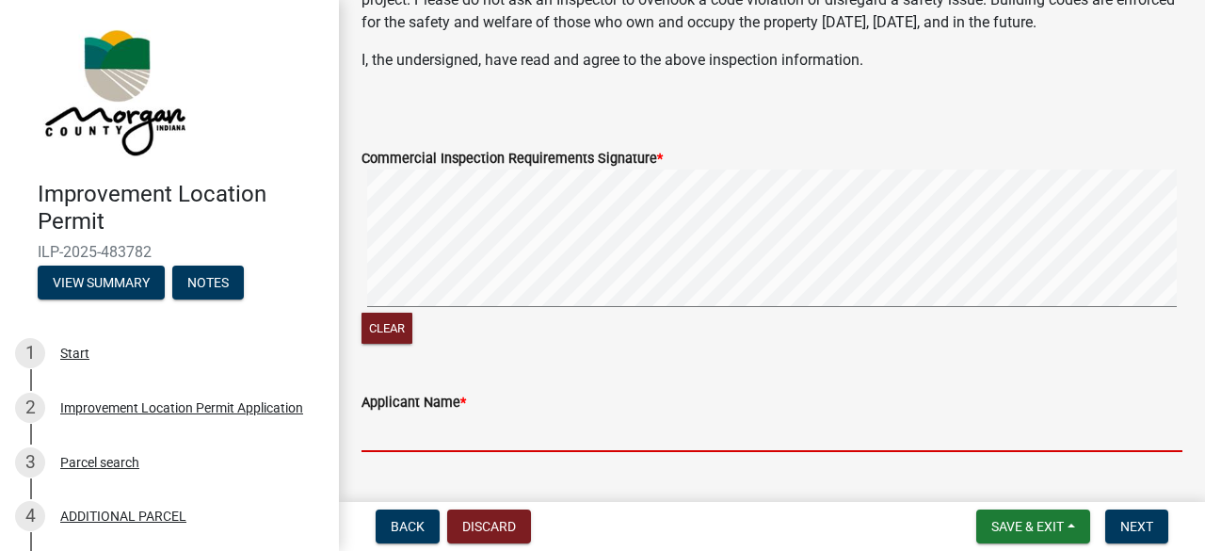
scroll to position [753, 0]
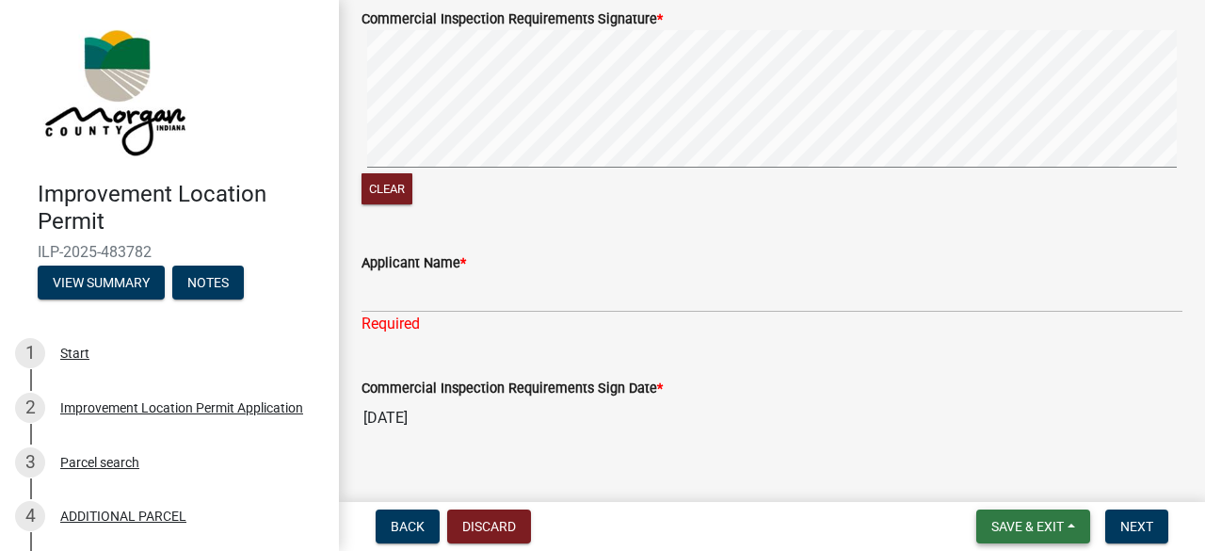
click at [1029, 530] on span "Save & Exit" at bounding box center [1028, 526] width 73 height 15
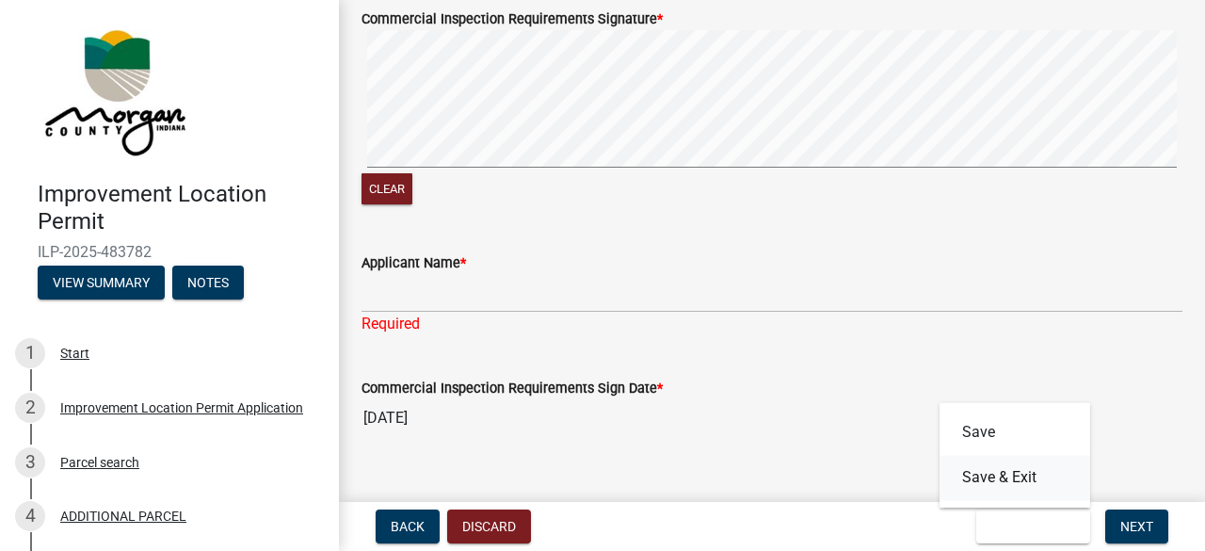
click at [1027, 474] on button "Save & Exit" at bounding box center [1015, 477] width 151 height 45
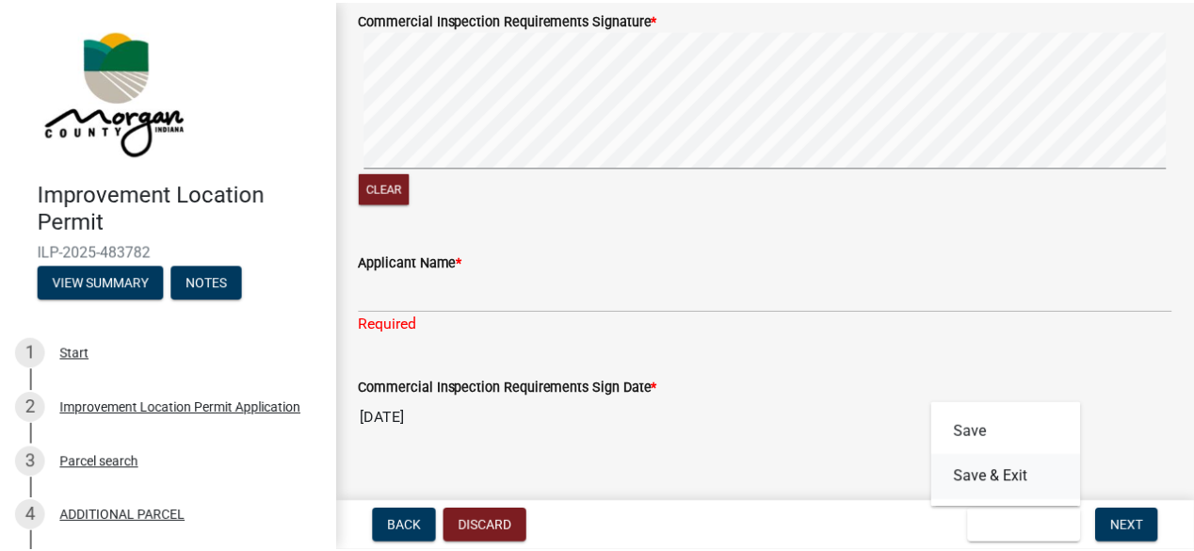
scroll to position [0, 0]
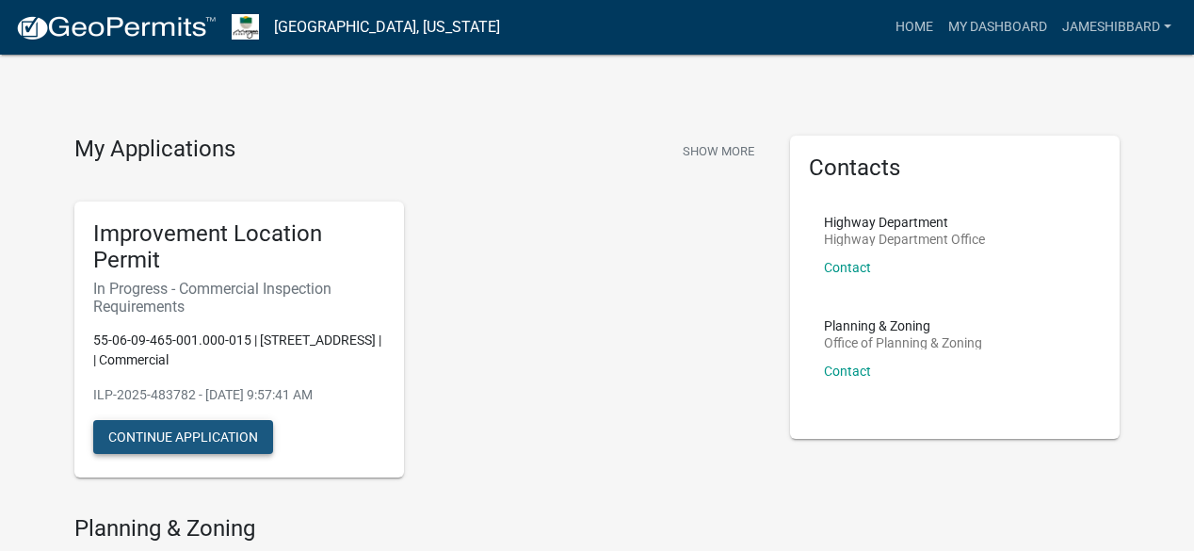
click at [177, 436] on button "Continue Application" at bounding box center [183, 437] width 180 height 34
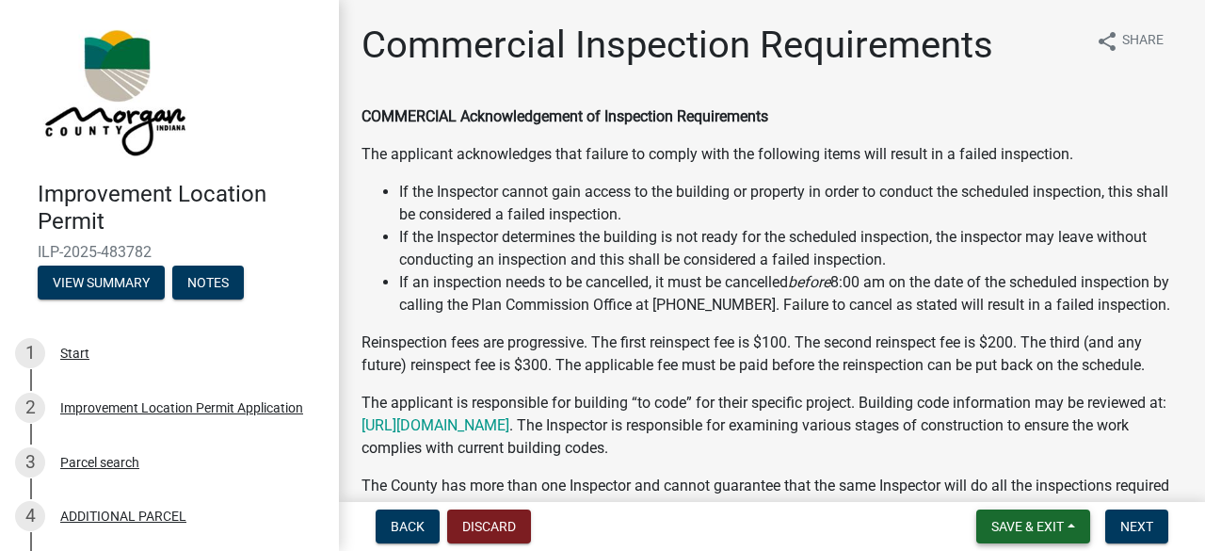
click at [1057, 531] on span "Save & Exit" at bounding box center [1028, 526] width 73 height 15
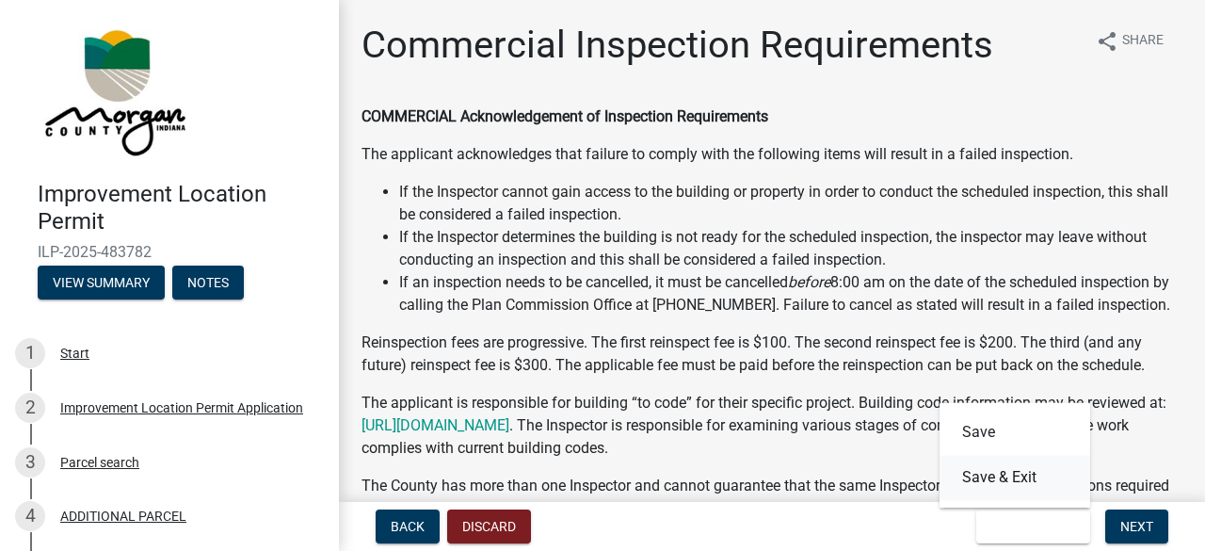
click at [1017, 481] on button "Save & Exit" at bounding box center [1015, 477] width 151 height 45
